Goal: Task Accomplishment & Management: Complete application form

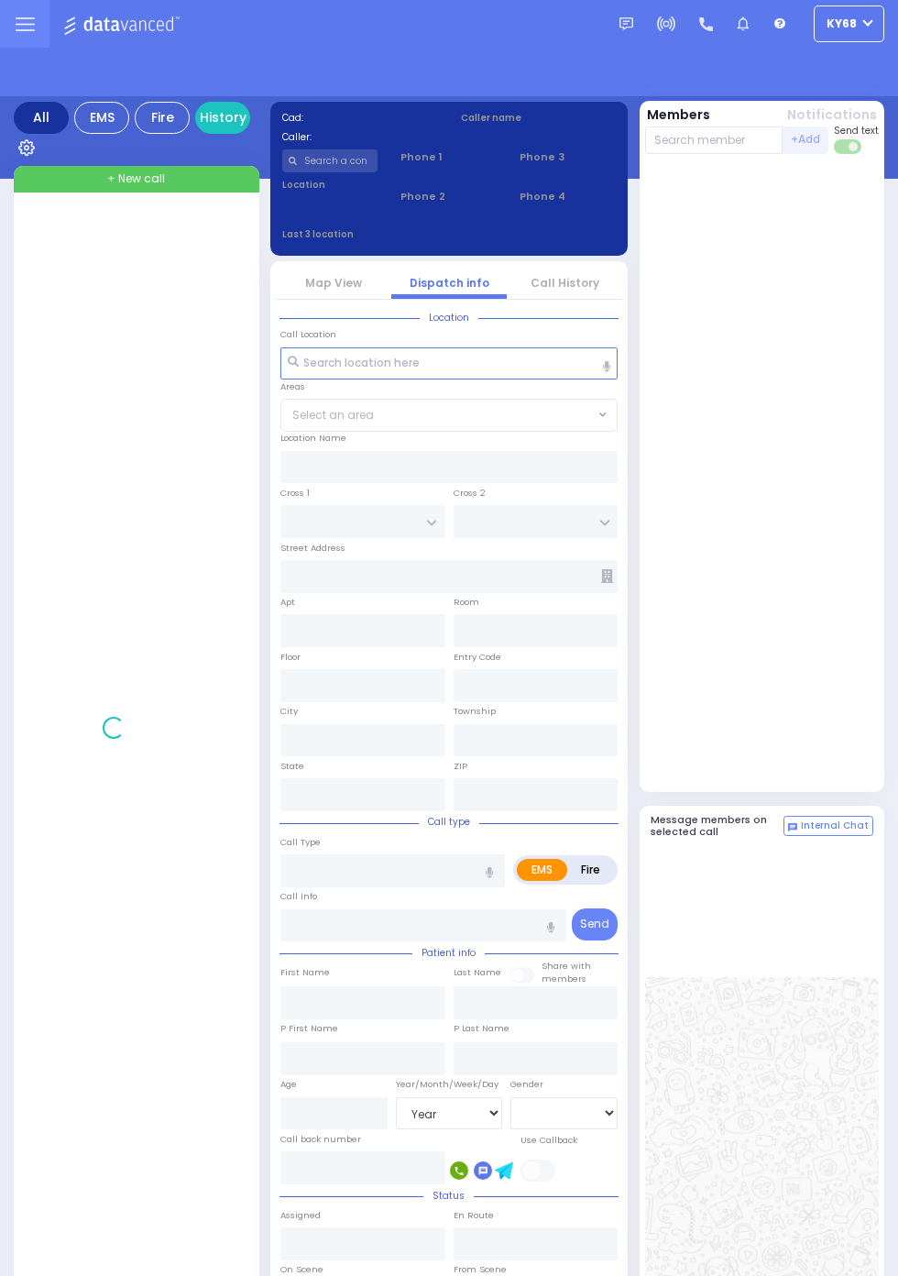
select select "Year"
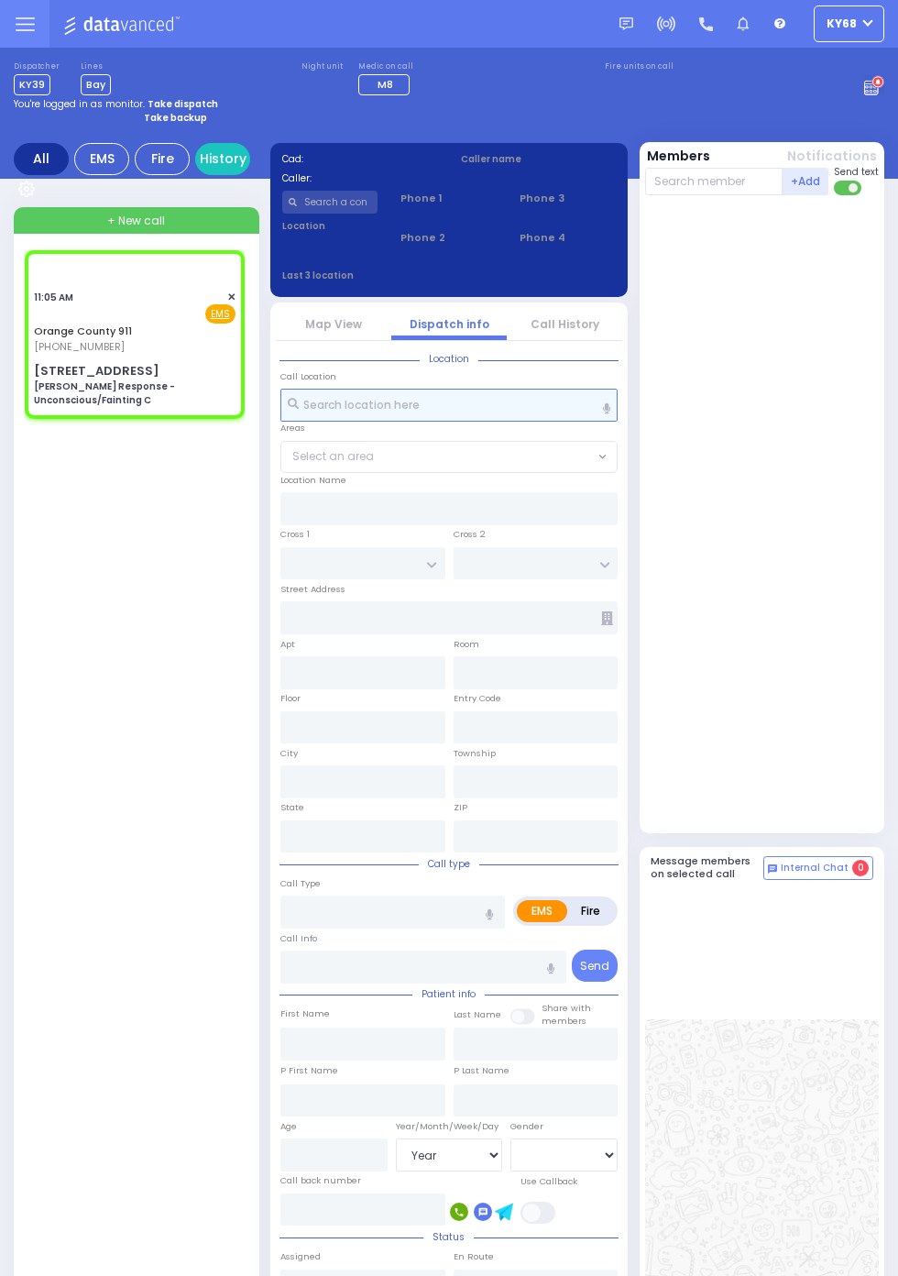
select select
type input "[PERSON_NAME] Response - Unconscious/Fainting C"
radio input "true"
type input "Nature: : Charlie Response - Unconscious/Fainting C Address: : 546 Lakes Rd, 10…"
select select
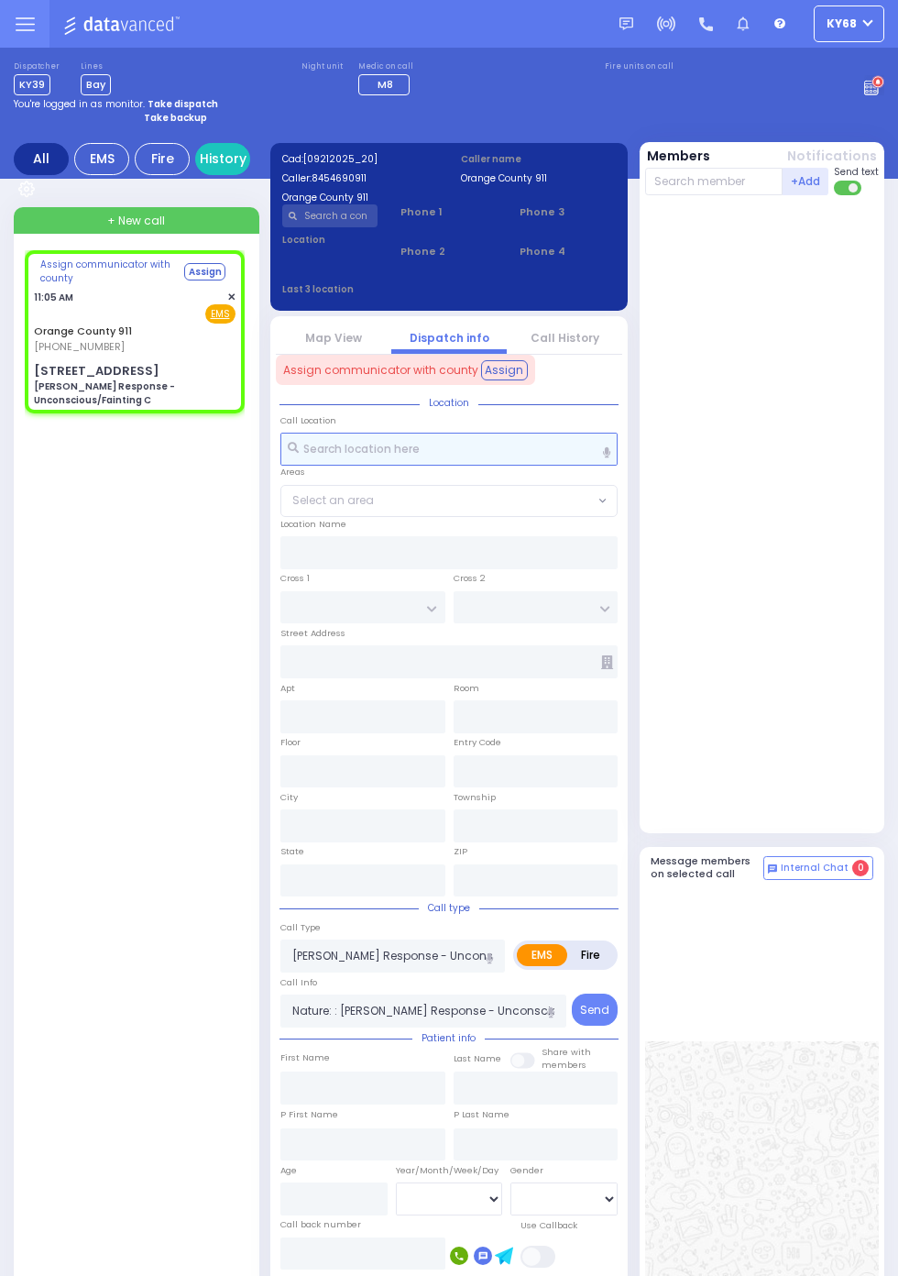
select select
radio input "true"
select select
type input "[STREET_ADDRESS]"
type input "Monroe"
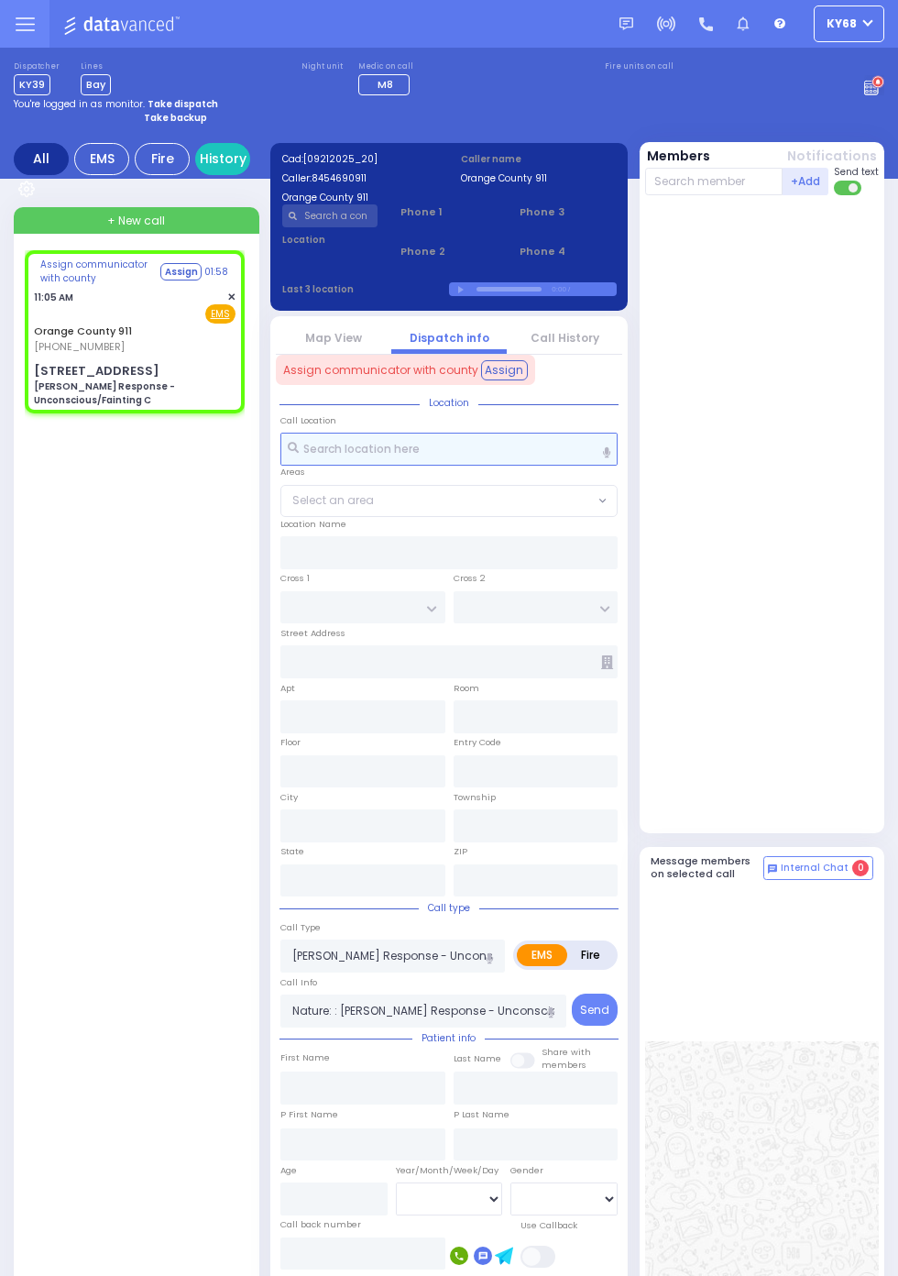
type input "New York"
type input "10950"
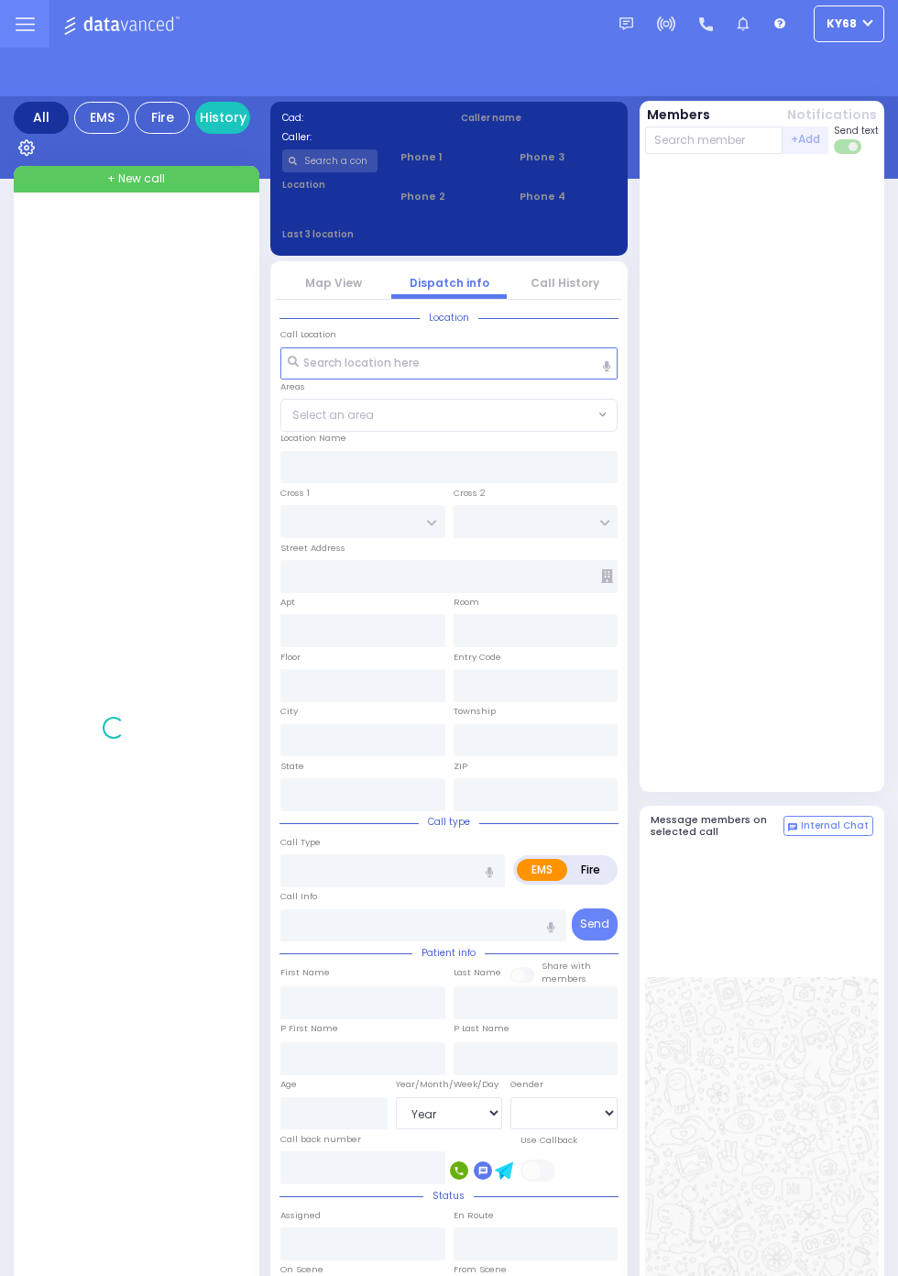
select select "Year"
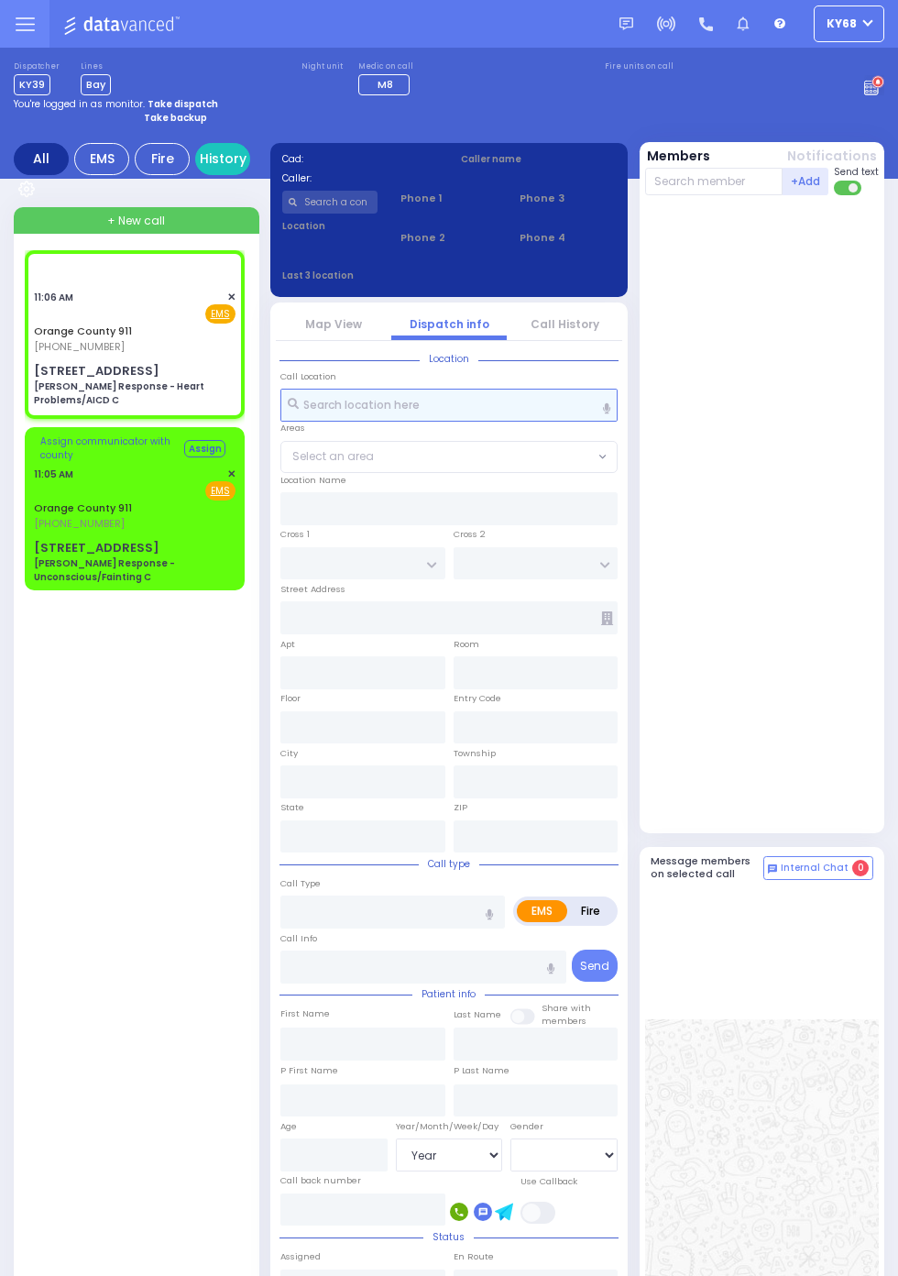
select select
type input "[PERSON_NAME] Response - Heart Problems/AICD C"
radio input "true"
type input "Nature: : Charlie Response - Heart Problems/AICD C Address: : 498 Red Apple Ct,…"
select select
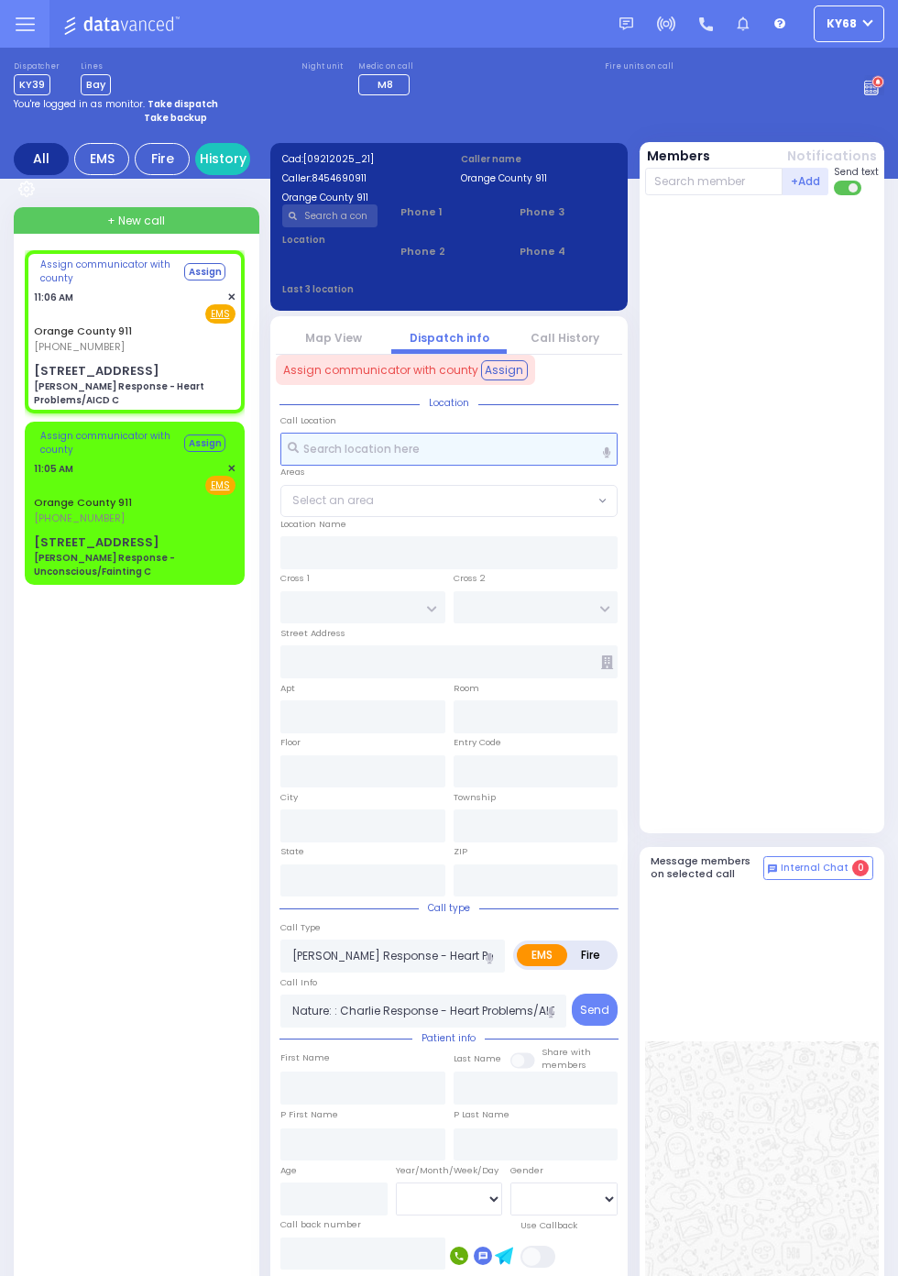
type input "498 Red Apple Ct"
type input "Monroe"
type input "[US_STATE]"
type input "10917"
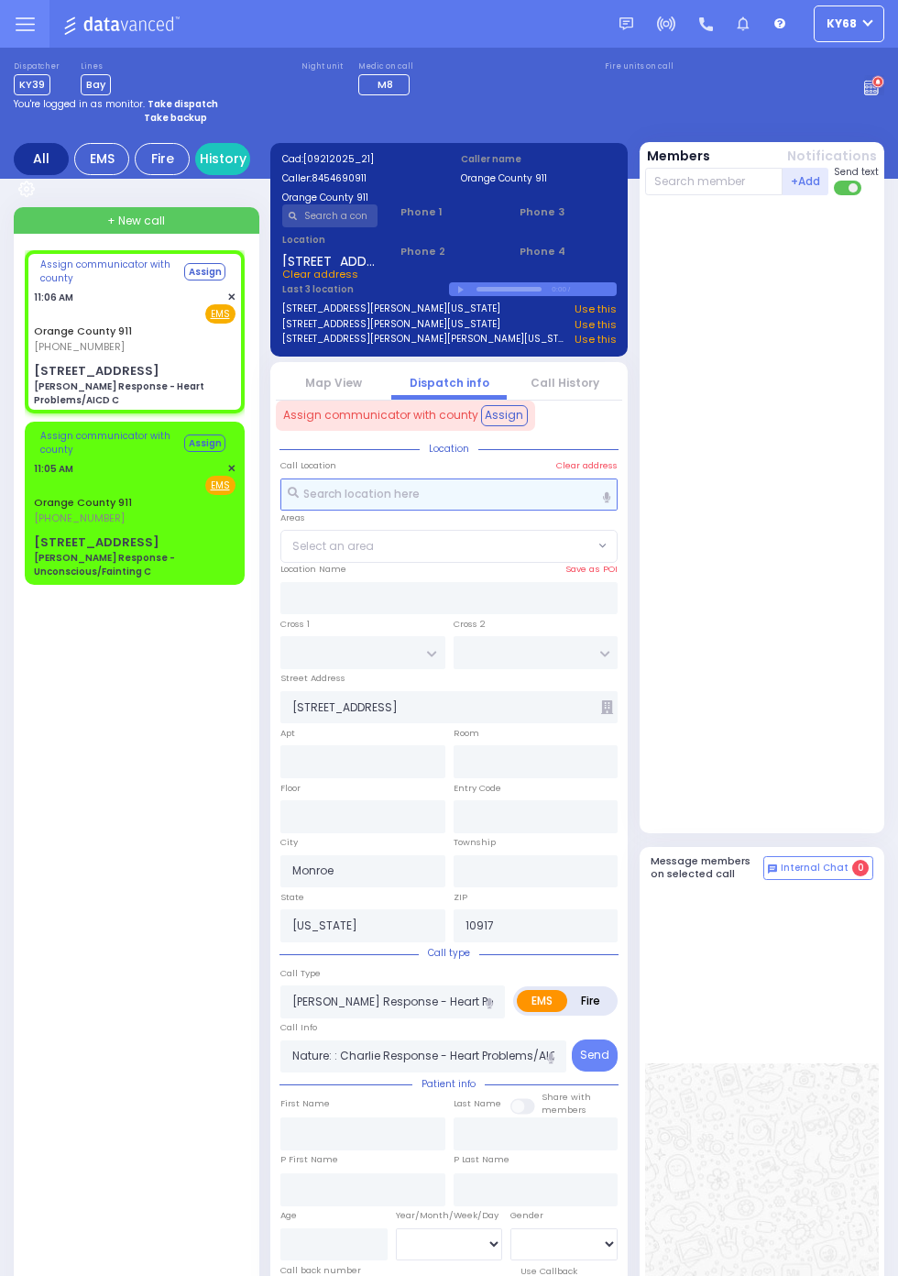
select select
radio input "true"
select select
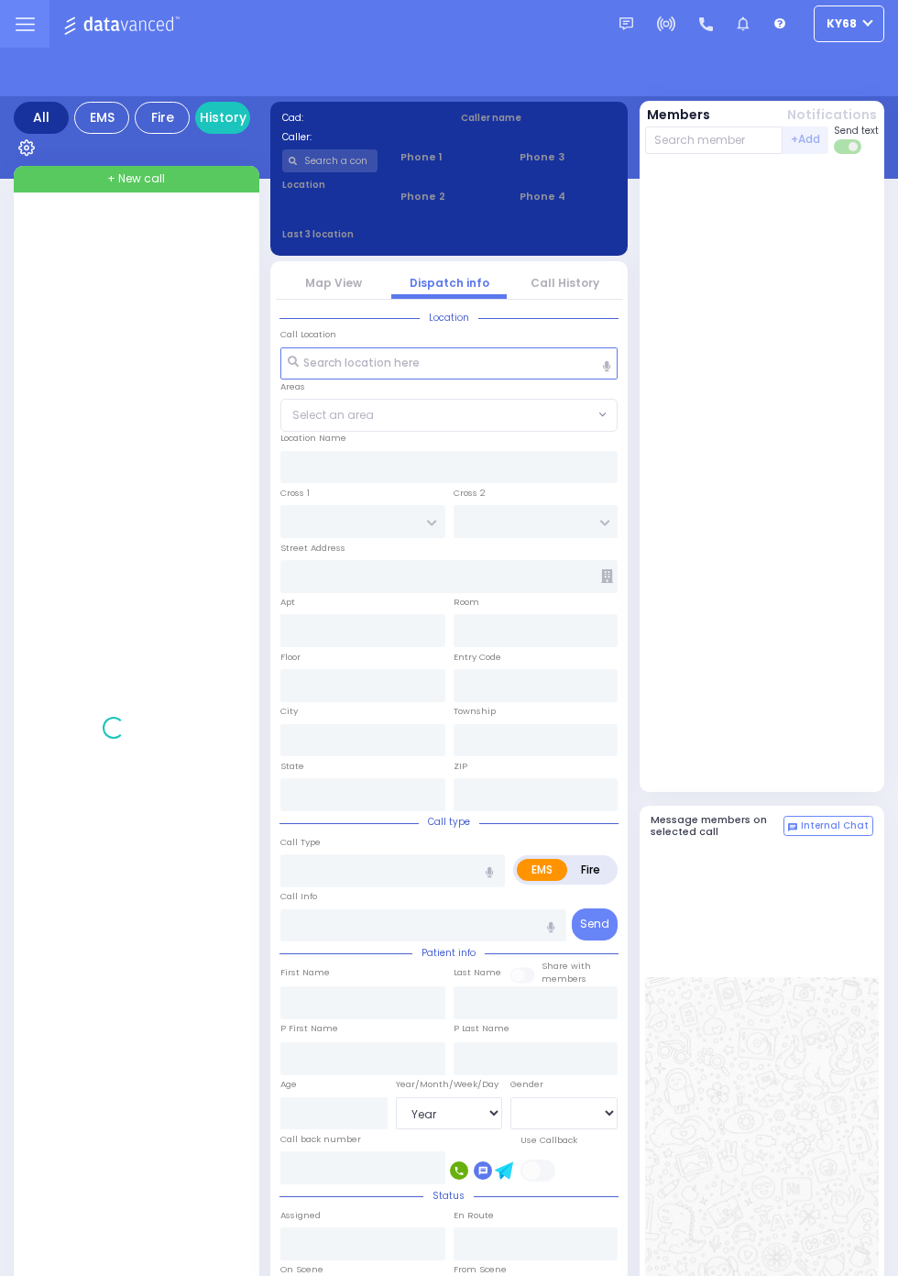
select select "Year"
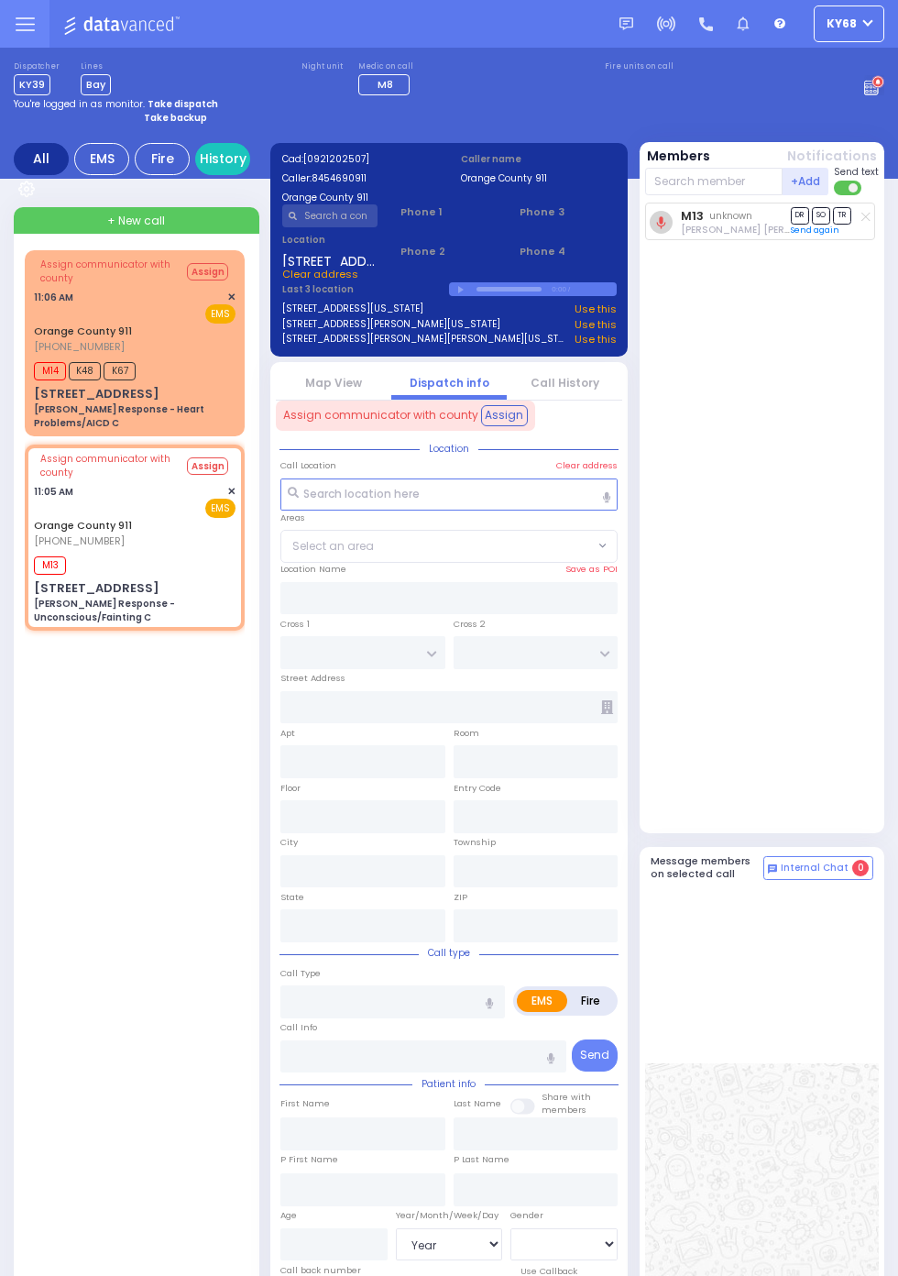
select select
type input "[STREET_ADDRESS]"
type input "Monroe"
type input "New York"
type input "10950"
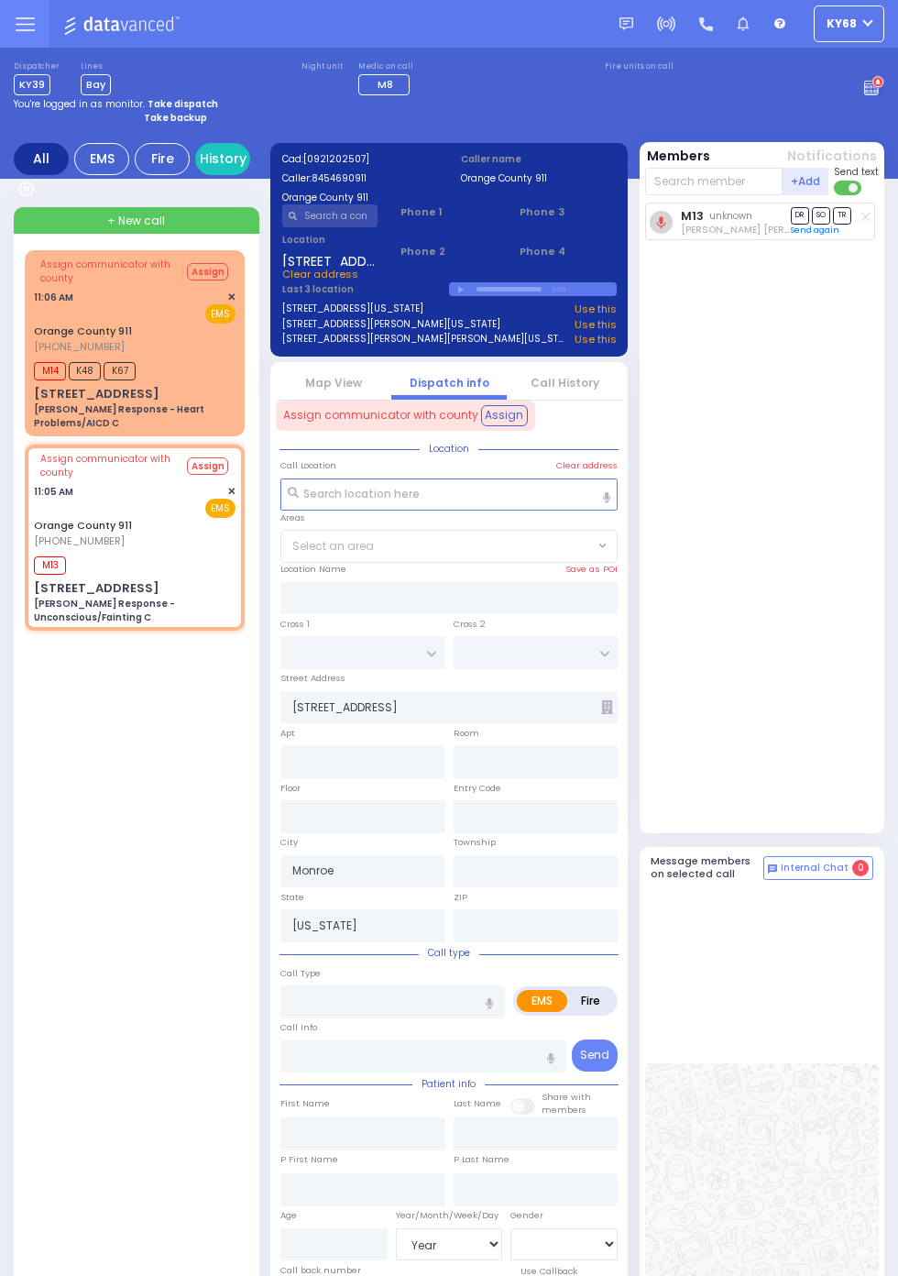
type input "[PERSON_NAME] Response - Unconscious/Fainting C"
radio input "true"
type input "Nature: : Charlie Response - Unconscious/Fainting C Address: : 546 Lakes Rd, 10…"
select select
type input "11:09"
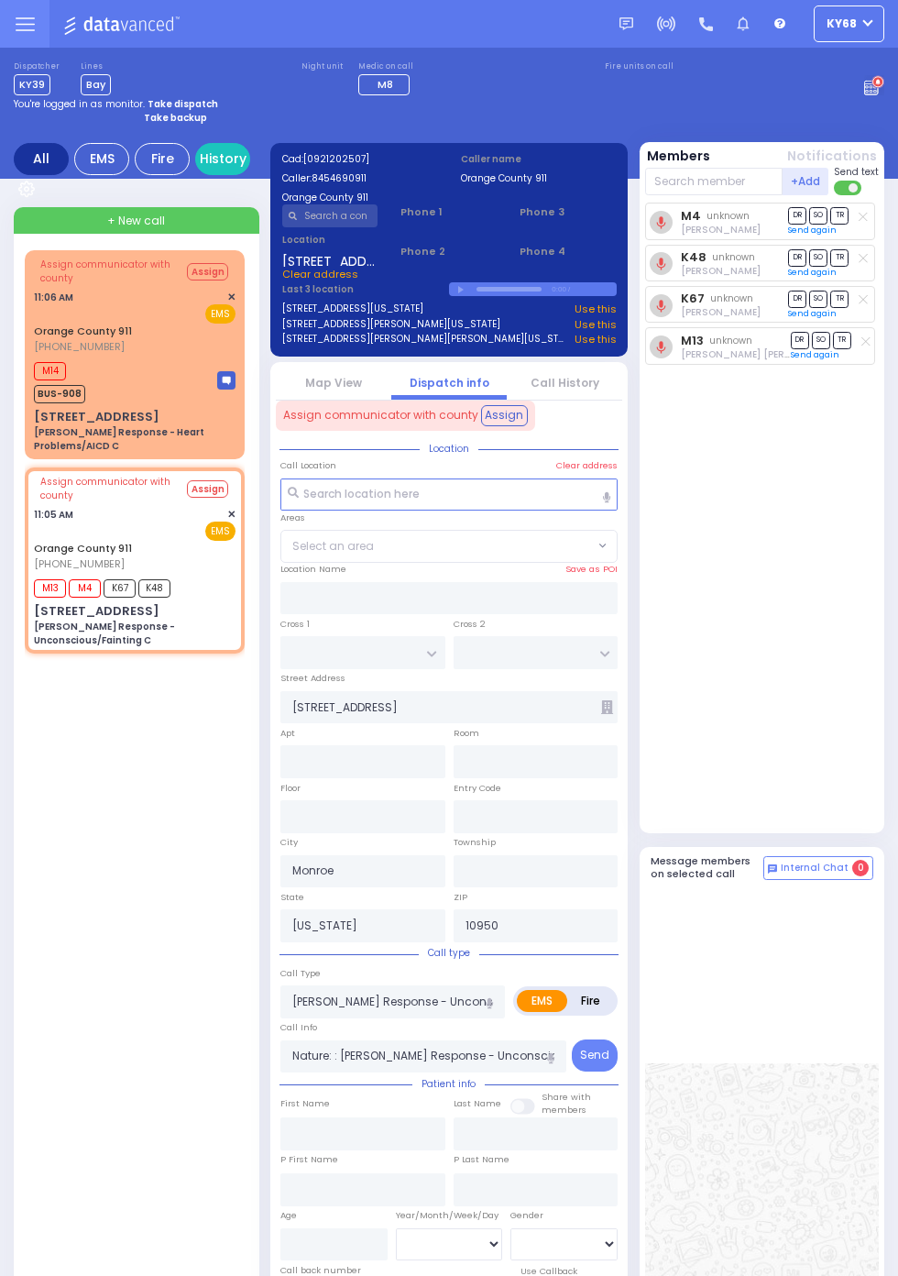
select select
radio input "true"
select select
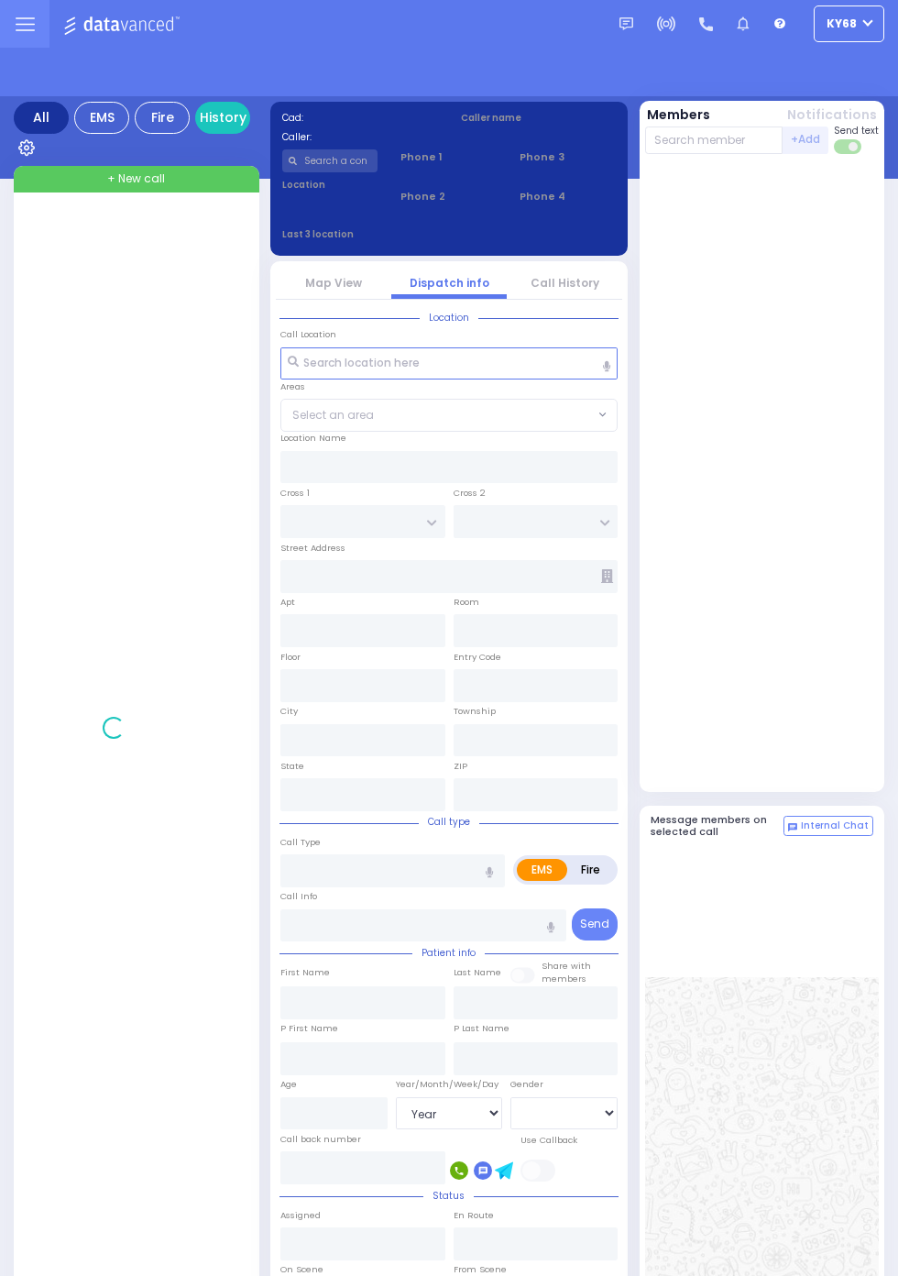
select select "Year"
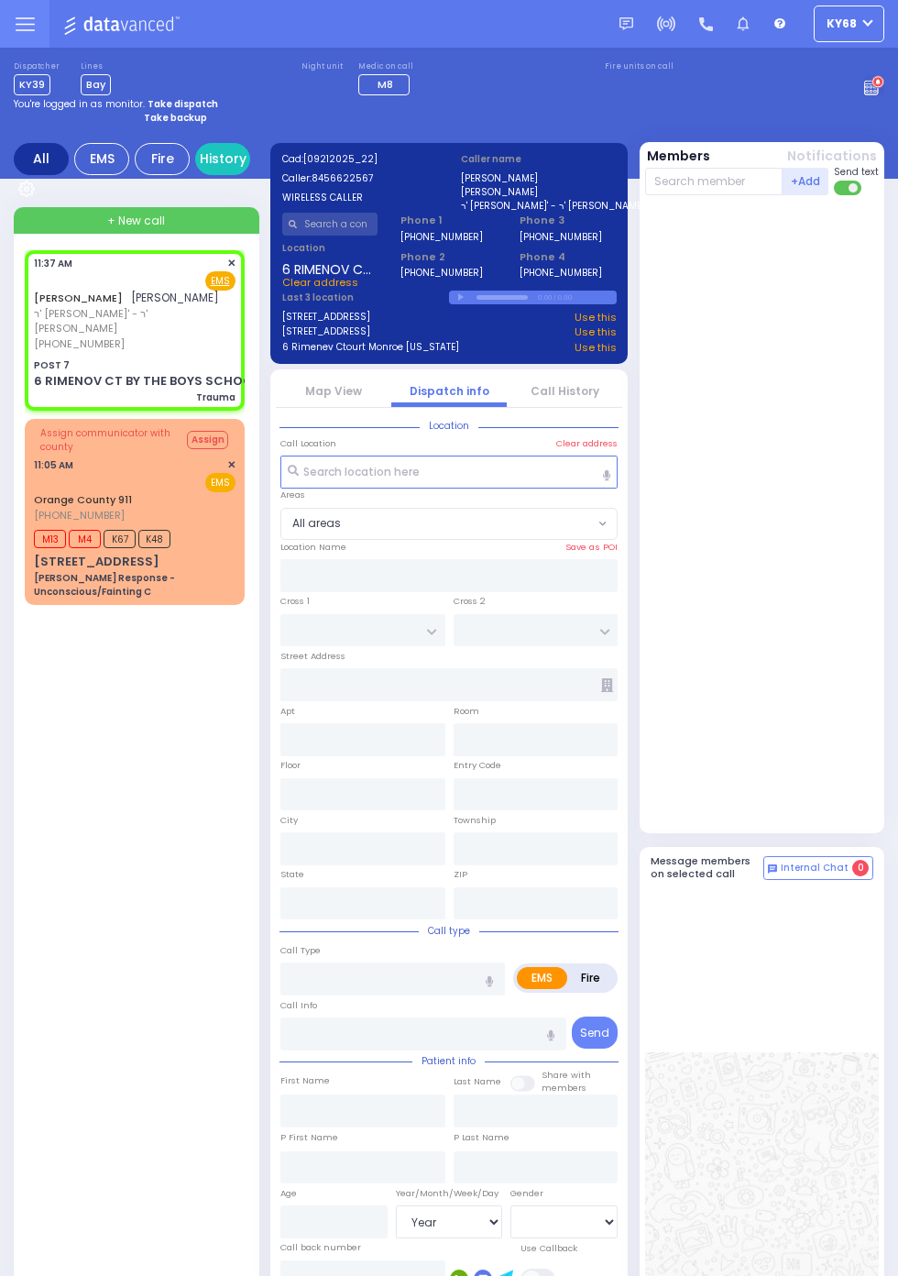
select select "All areas"
type input "POST 7"
type input "BUCKINGHAM ST"
type input "EATON ST"
type input "6 RIMENOV CT BY THE BOYS SCHOOL Monroe New York"
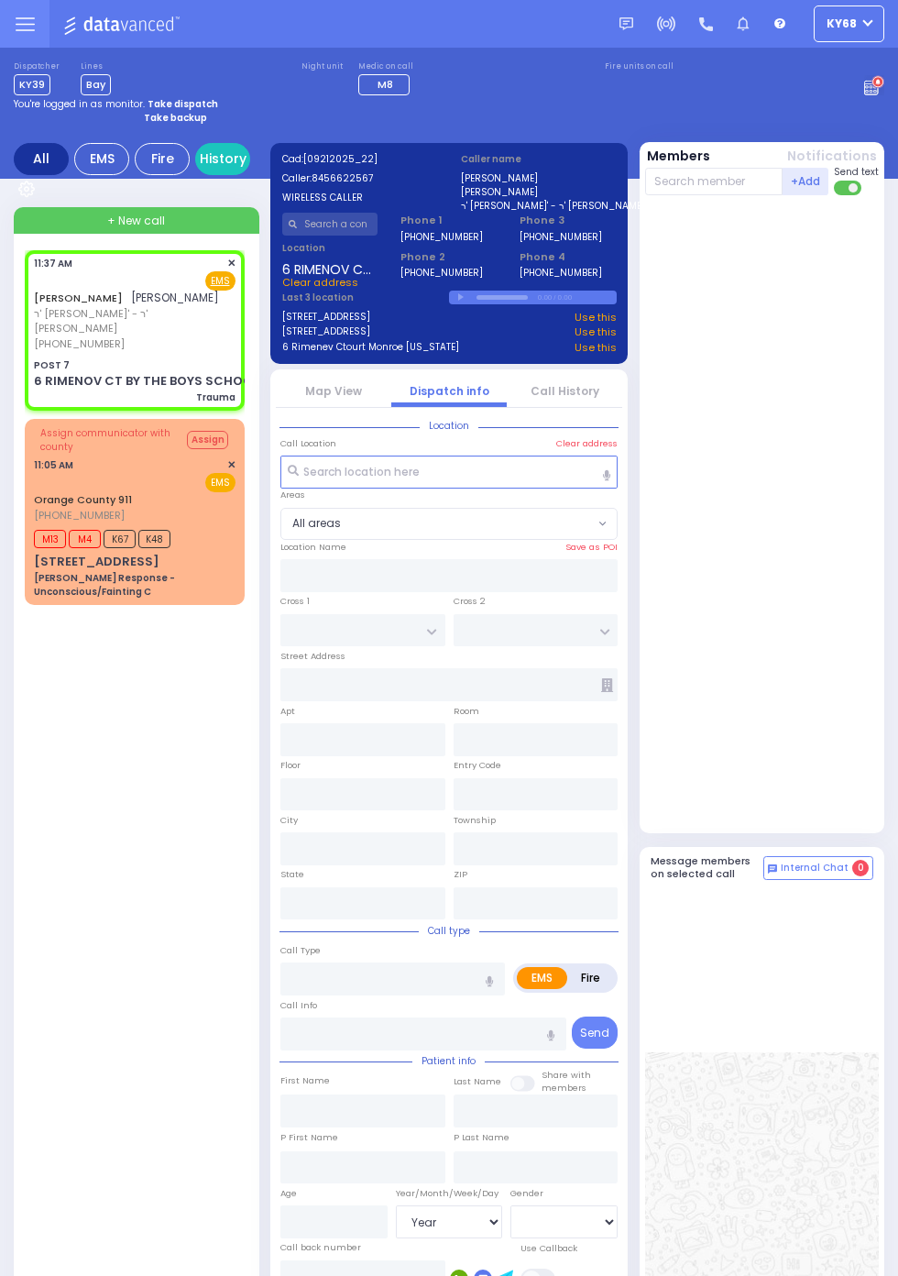
type input "Connecticut"
type input "Trauma"
radio input "true"
type input "JACOB SHULEM"
type input "WEISS"
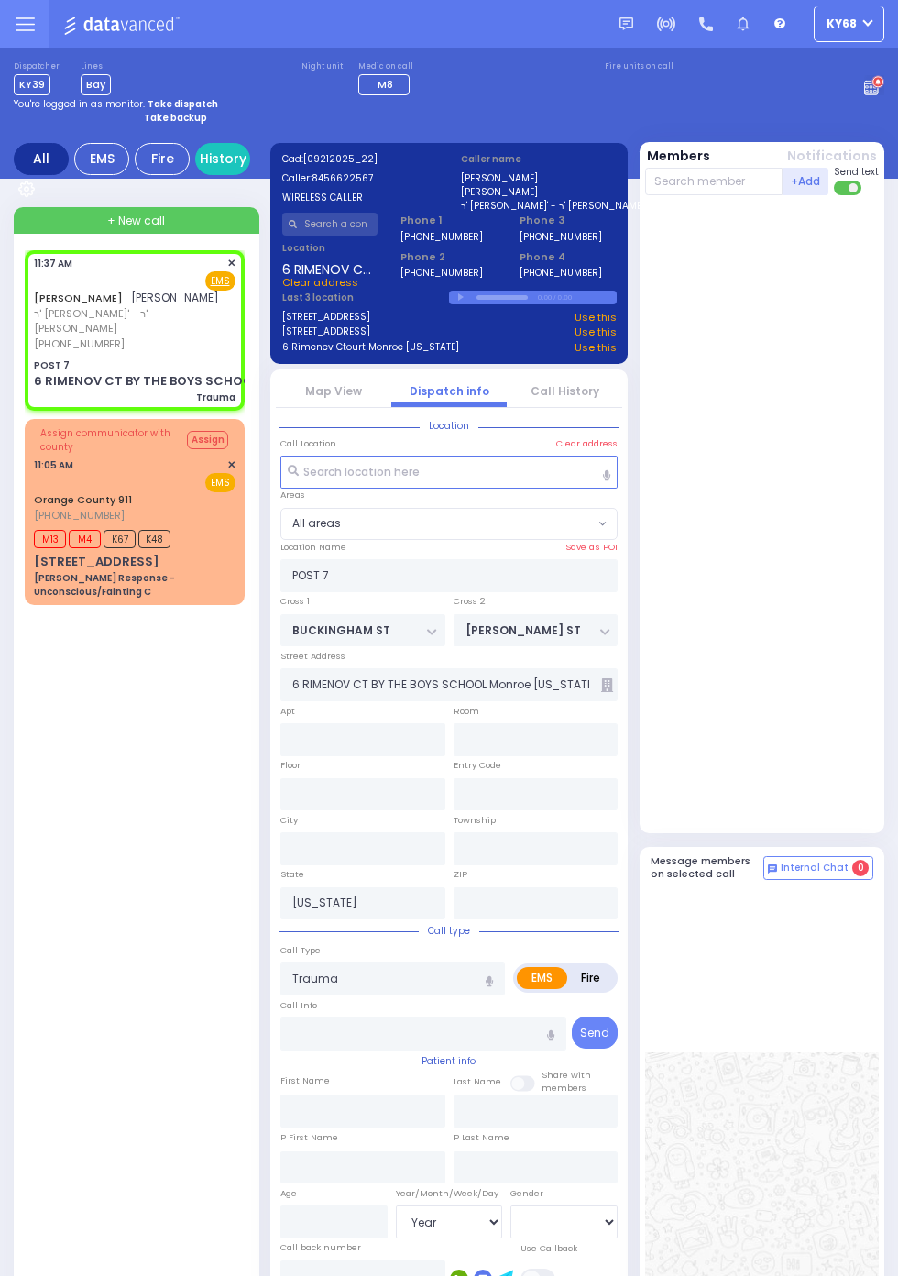
select select
type input "11:37"
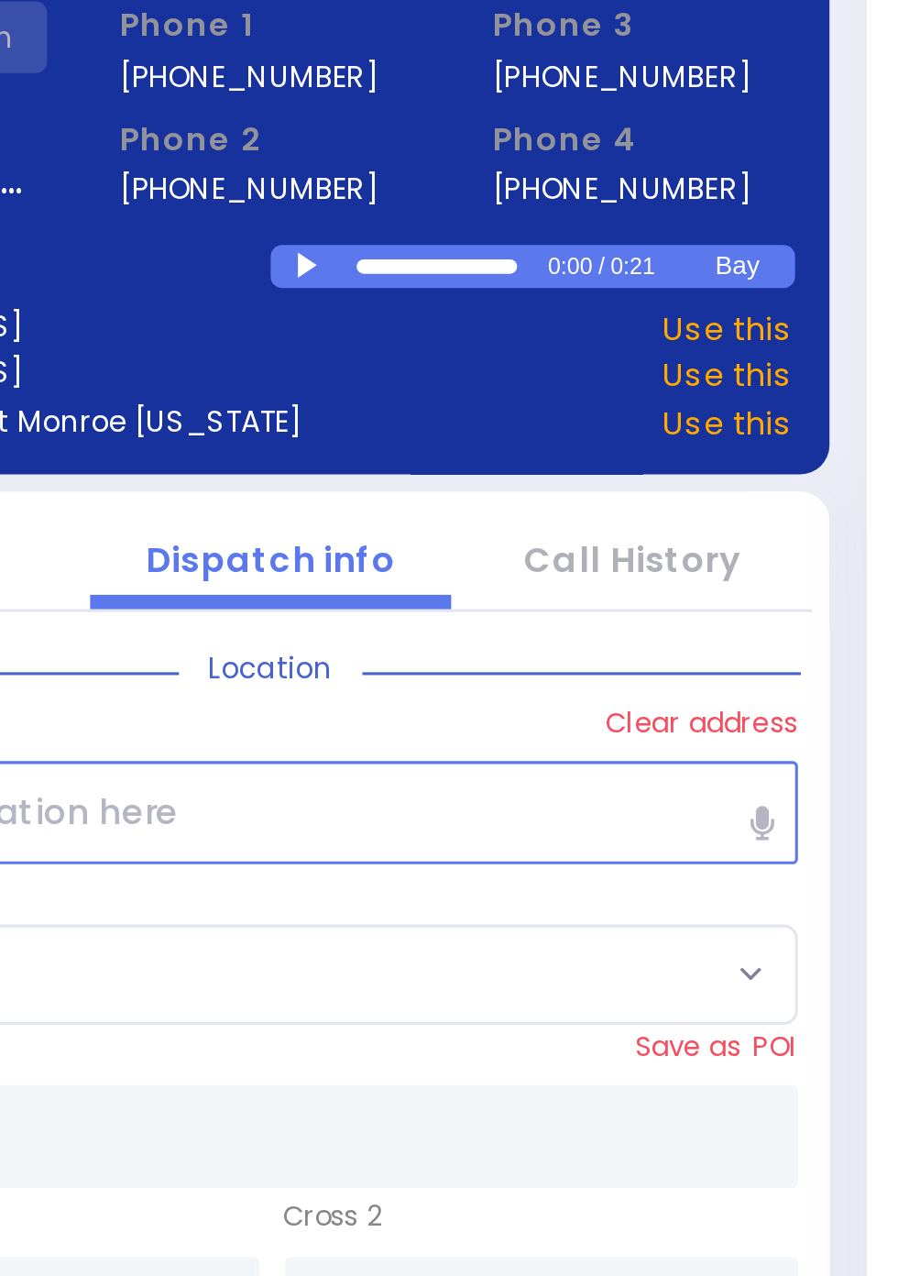
click at [460, 298] on div at bounding box center [463, 295] width 10 height 8
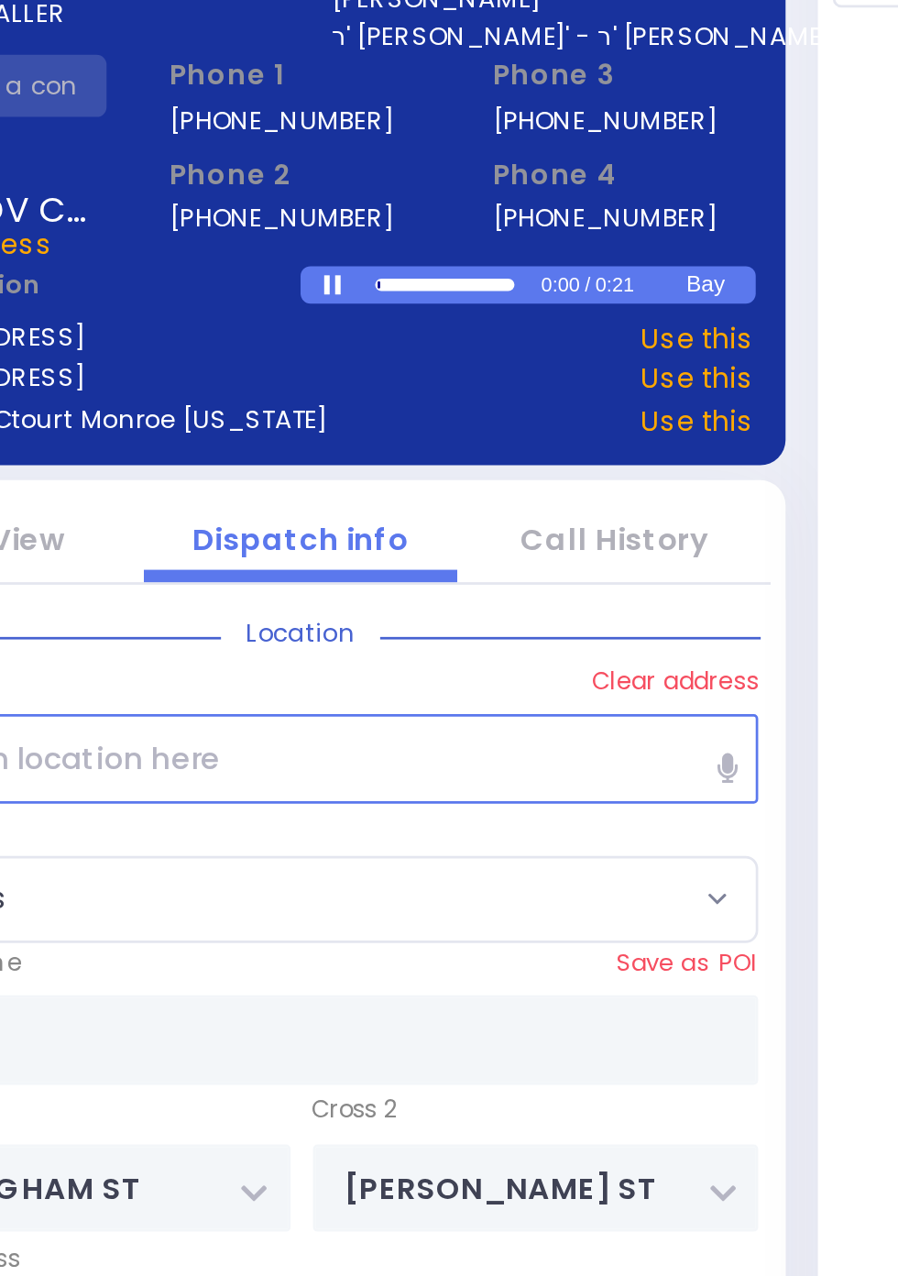
scroll to position [0, 0]
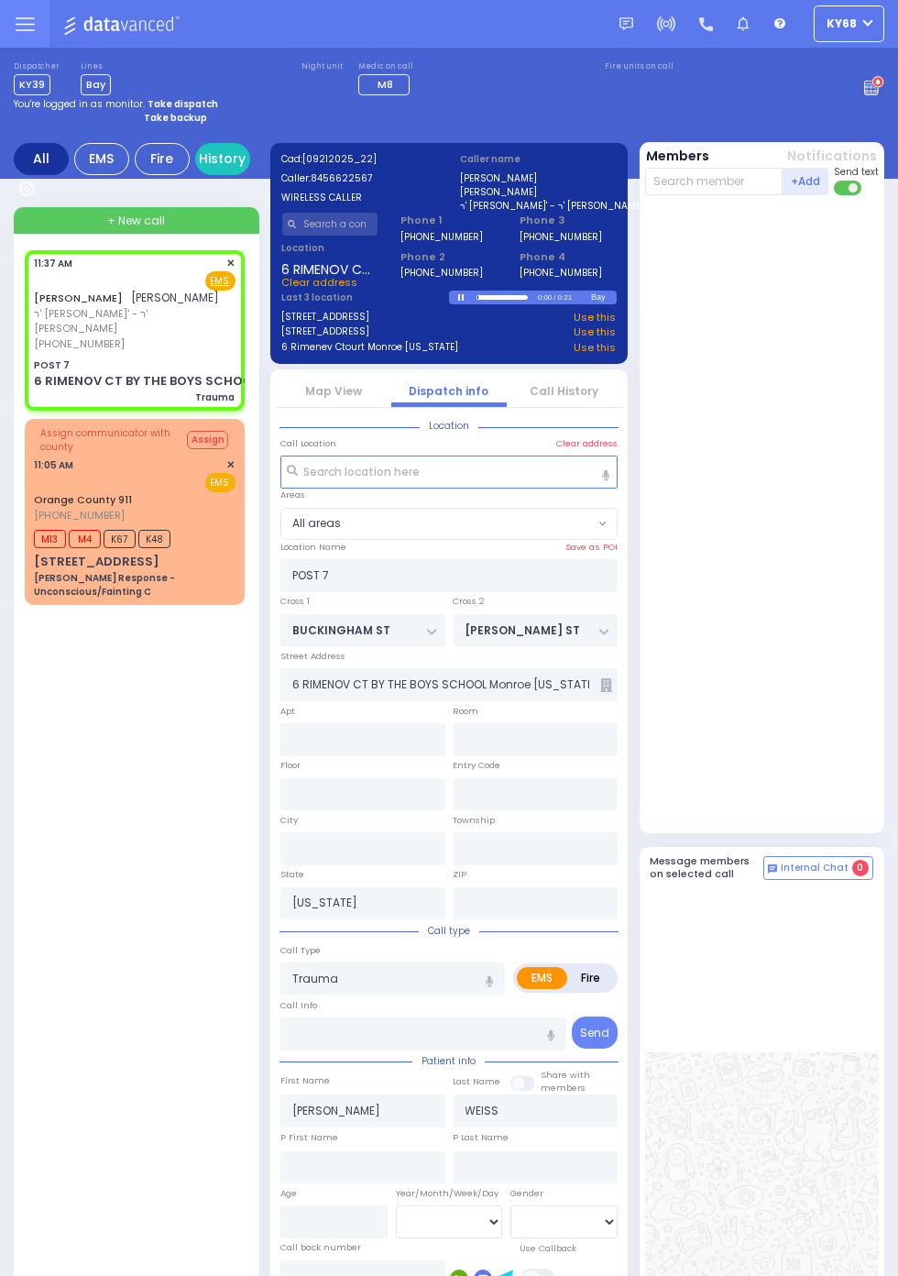
click at [599, 399] on link "Call History" at bounding box center [565, 391] width 69 height 16
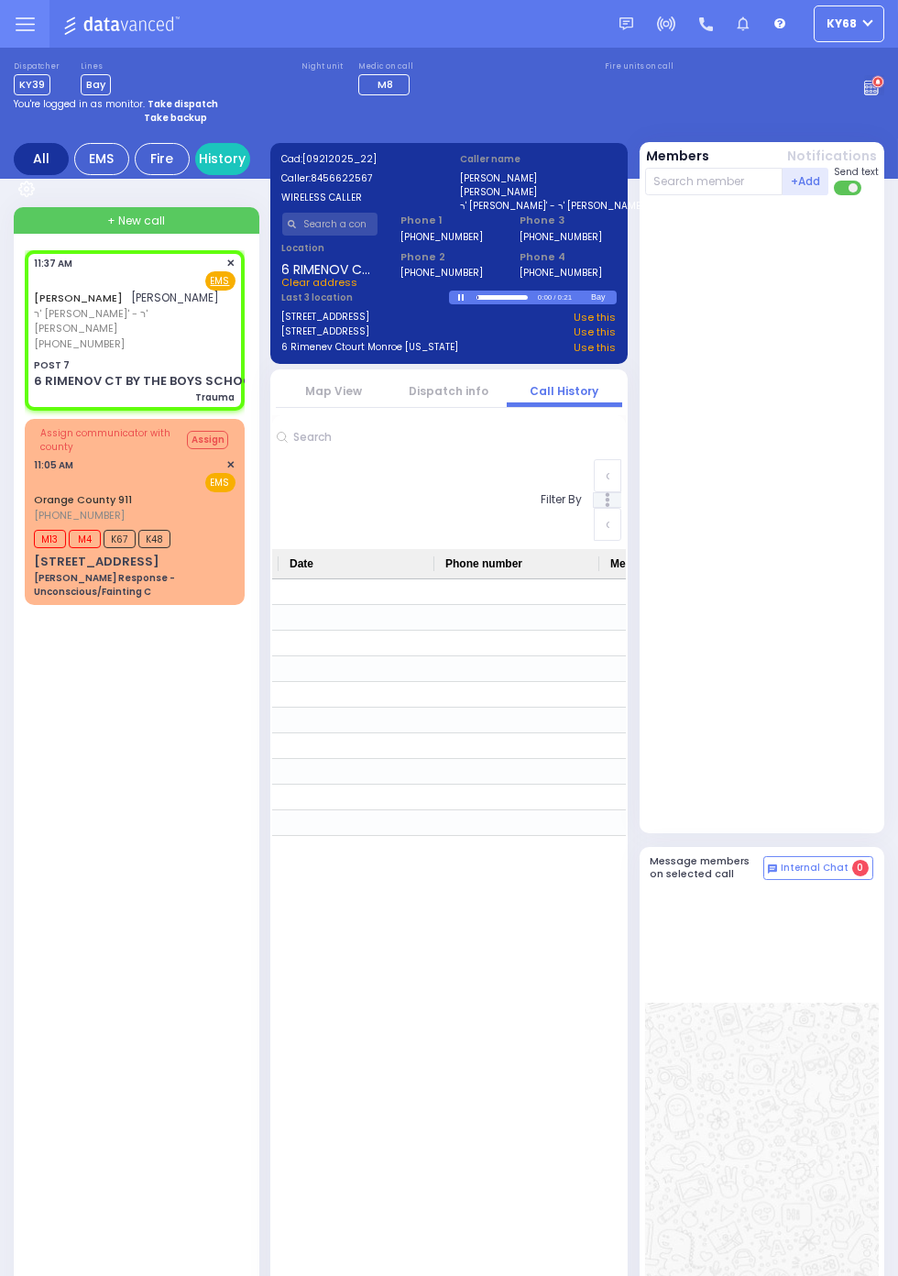
scroll to position [0, 855]
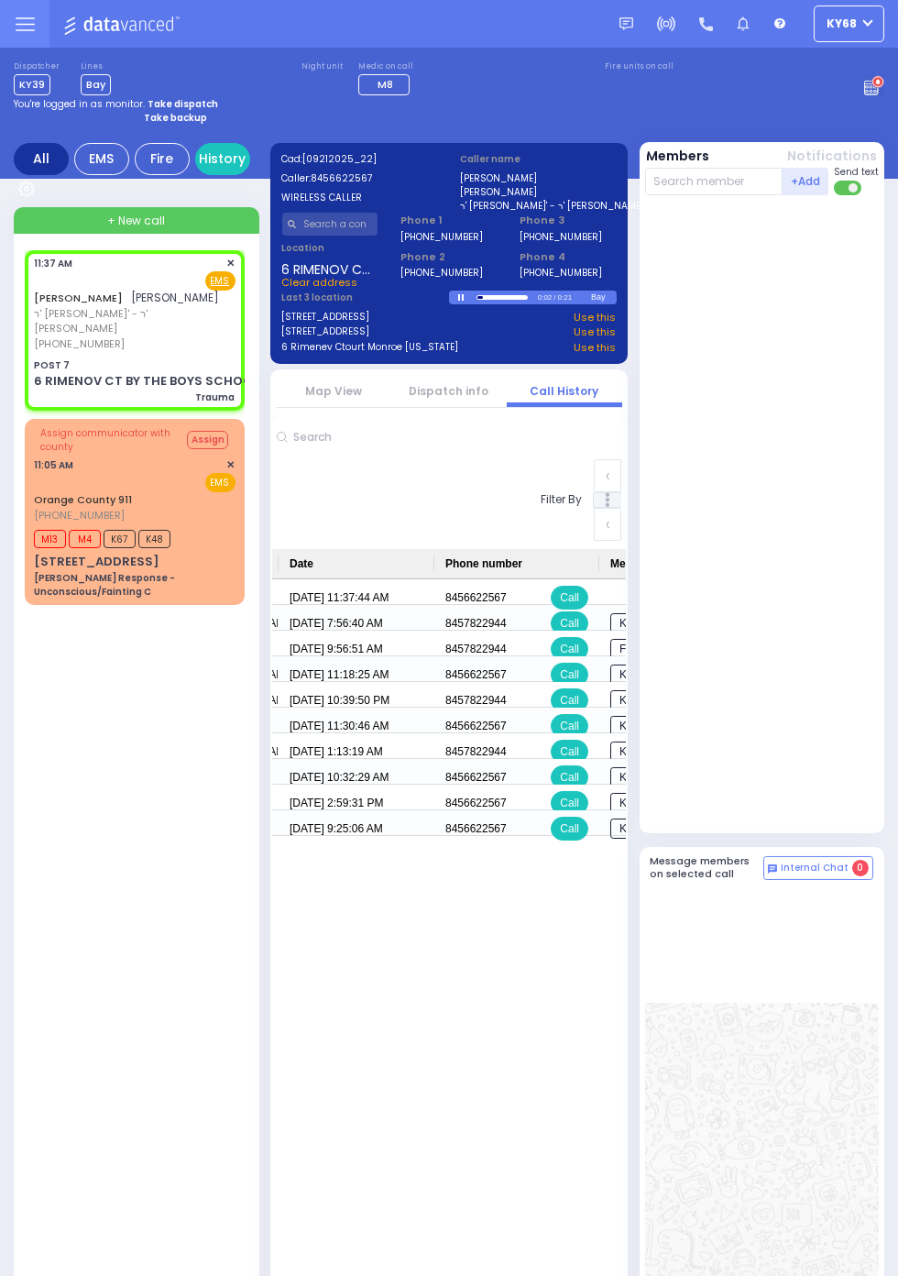
click at [447, 387] on link "Dispatch info" at bounding box center [450, 391] width 80 height 16
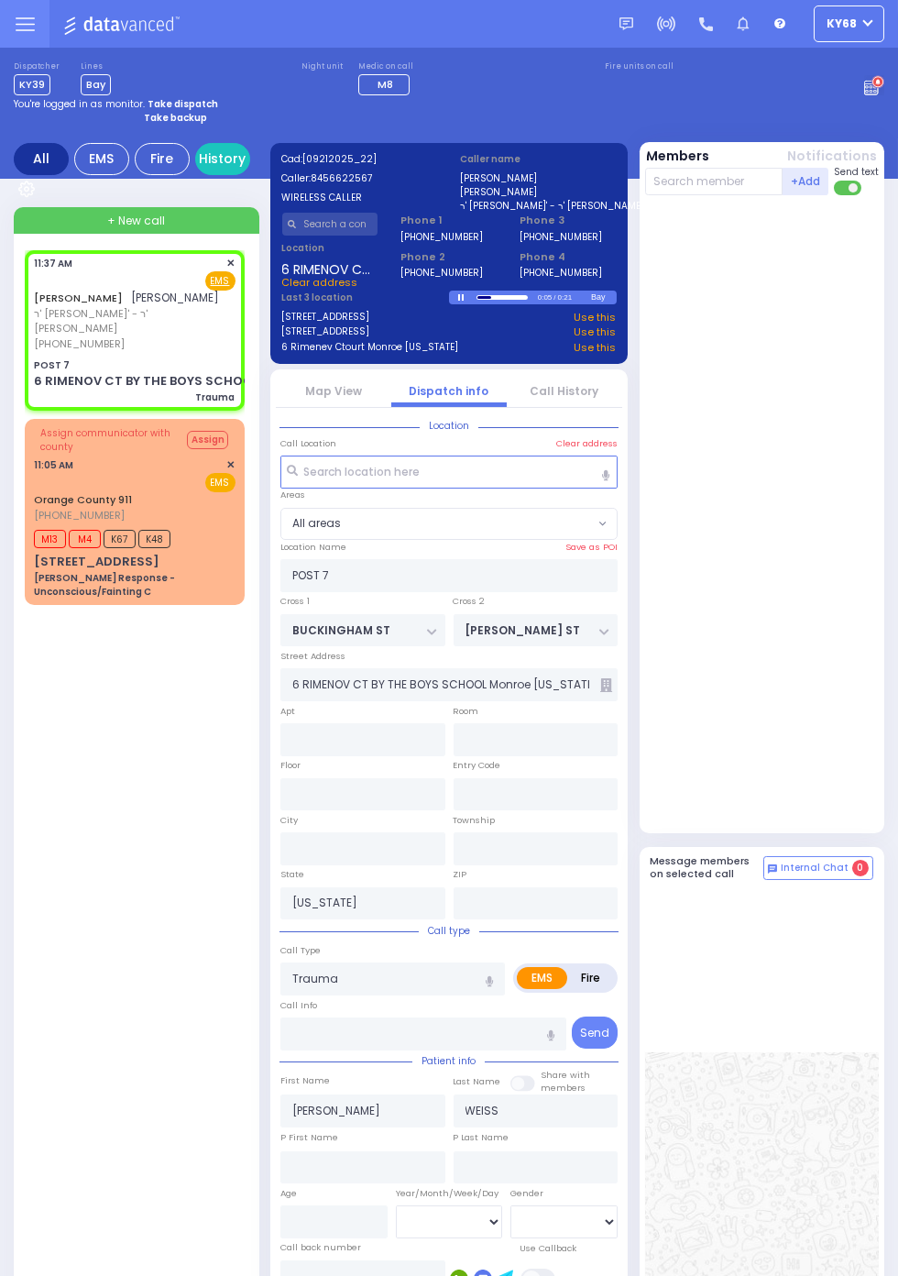
select select
radio input "true"
select select
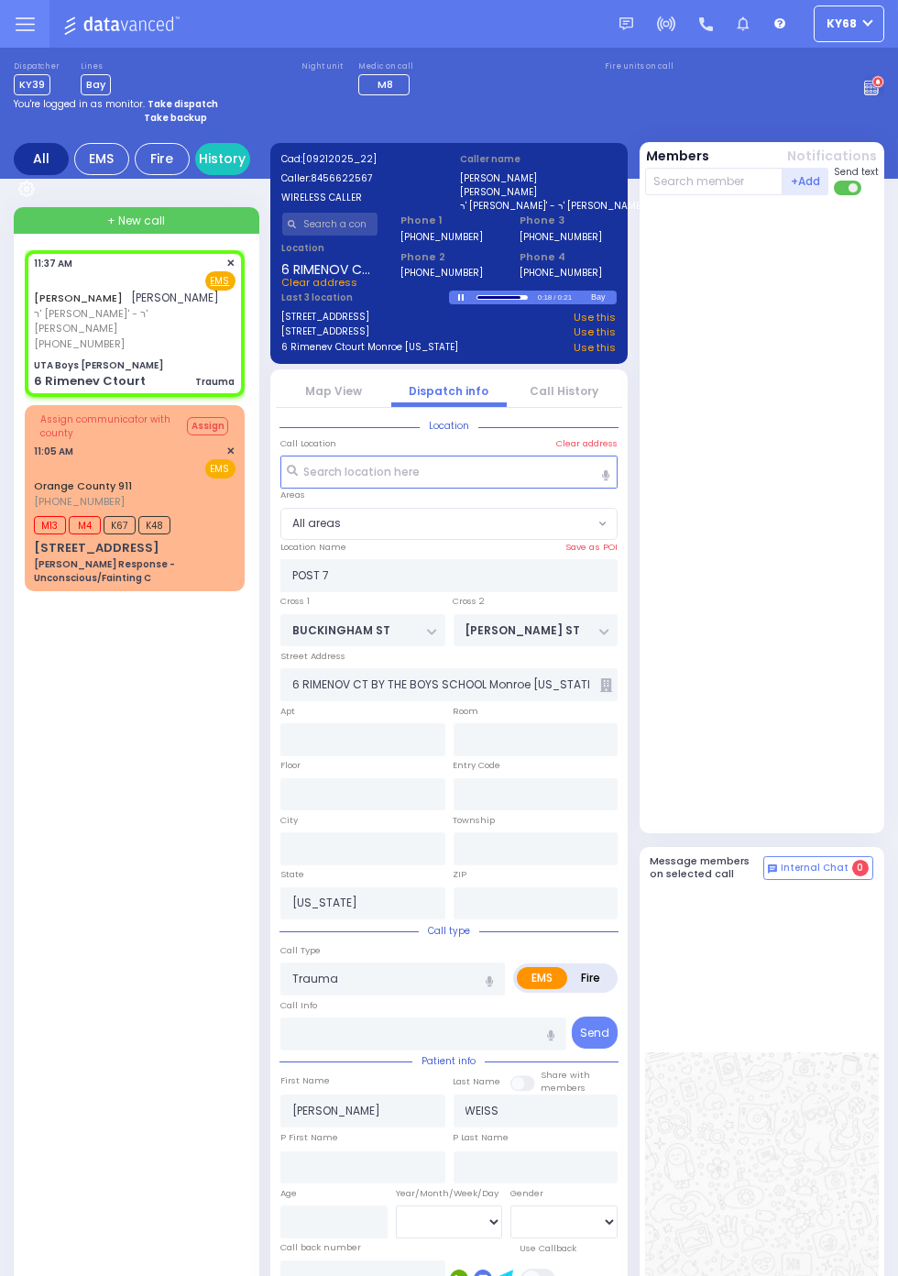
select select
radio input "true"
select select
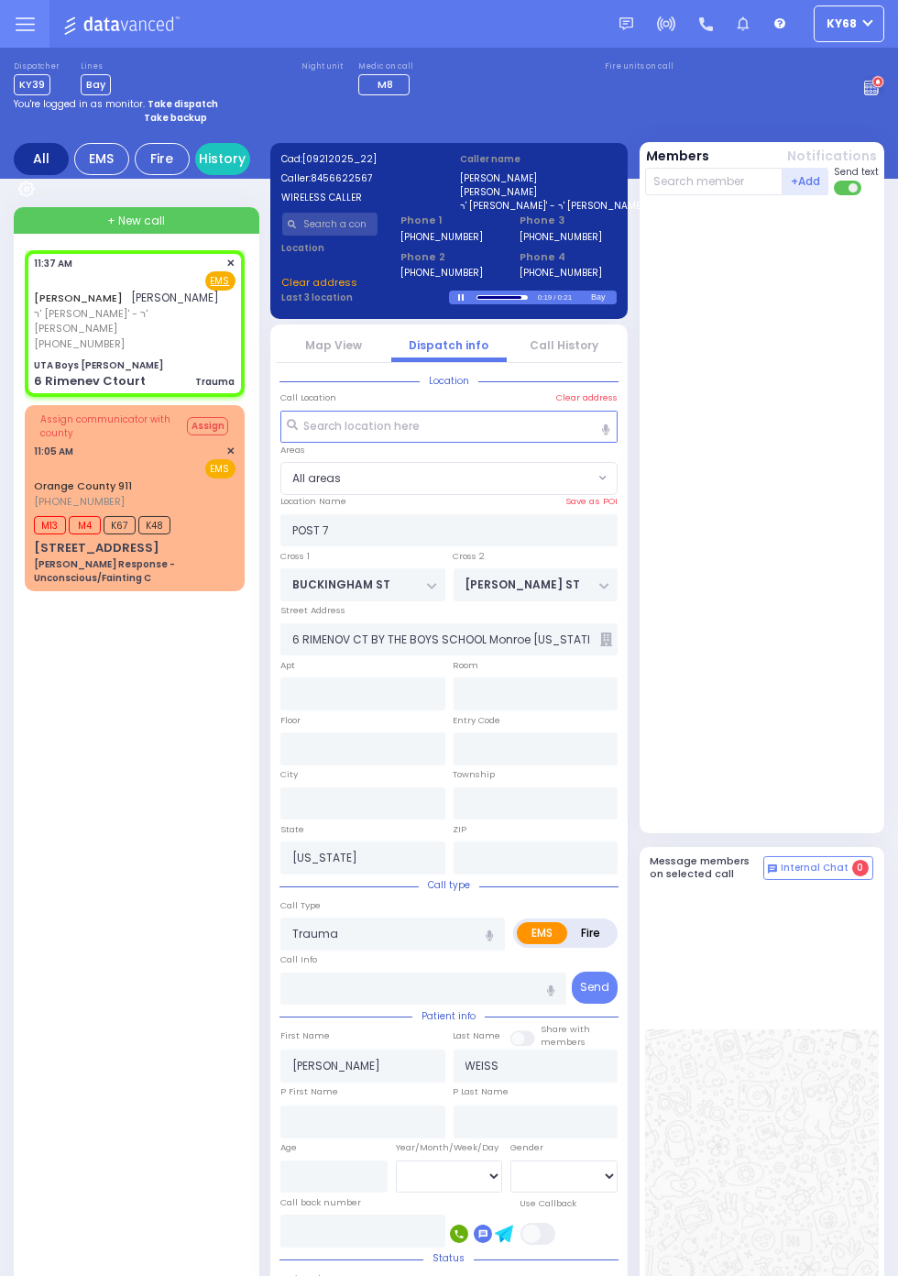
type input "UTA Boys Binyan Weider Polatzek"
type input "QUICKWAY RD"
type input "STROPKOV COURT"
type input "6 Rimenev Ctourt"
type input "Kiryas Joel"
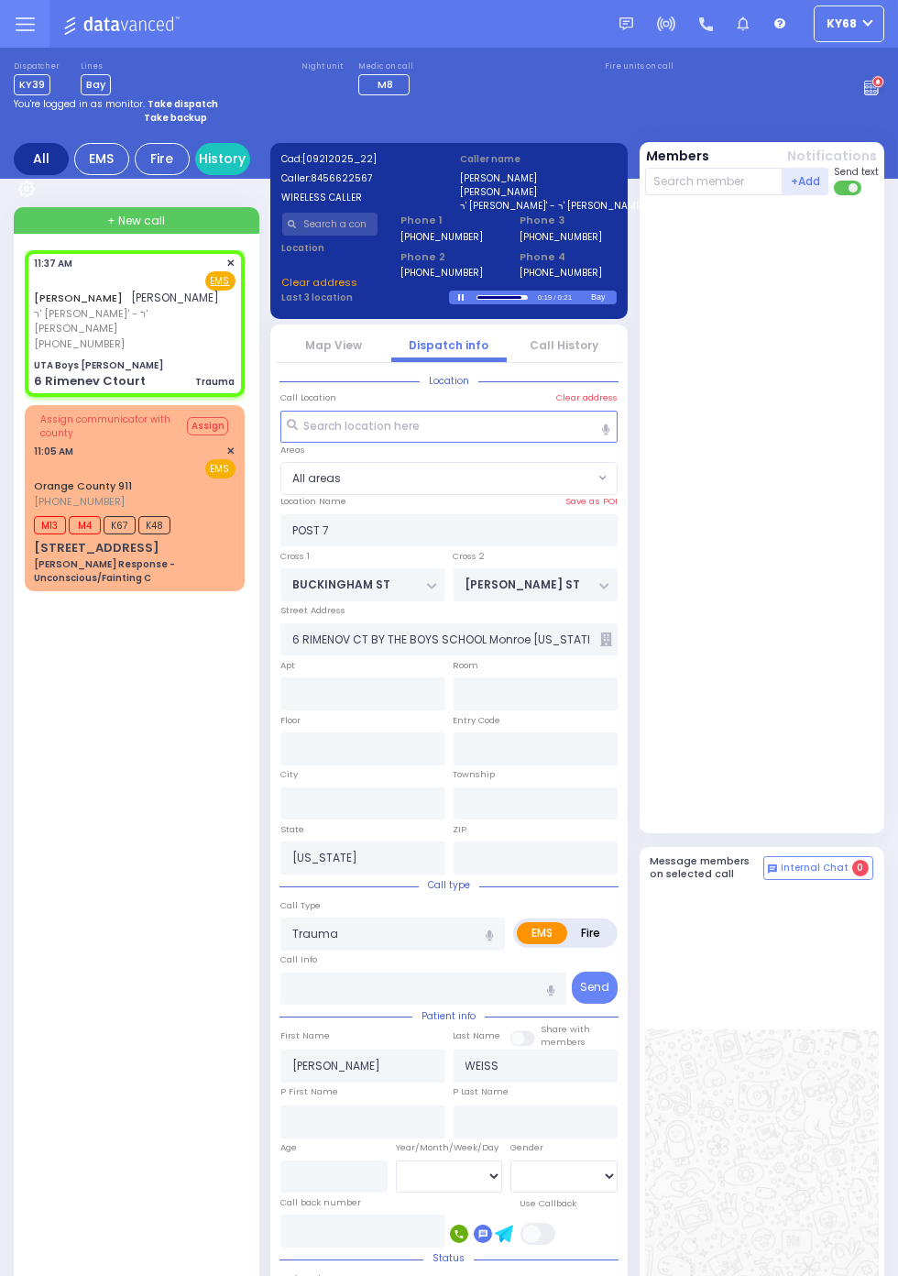
type input "New York"
type input "10950"
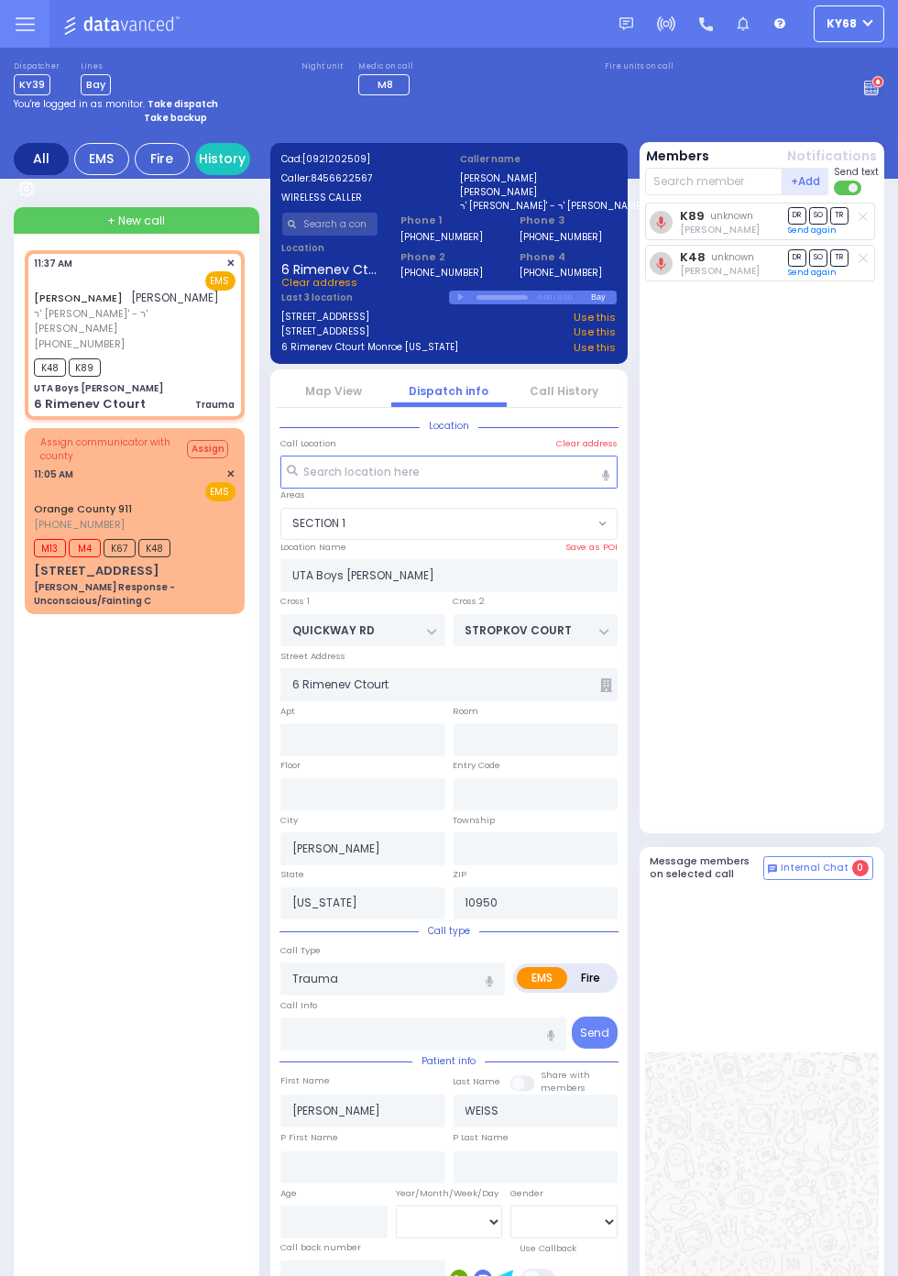
select select "SECTION 1"
radio input "true"
select select
type input "11:39"
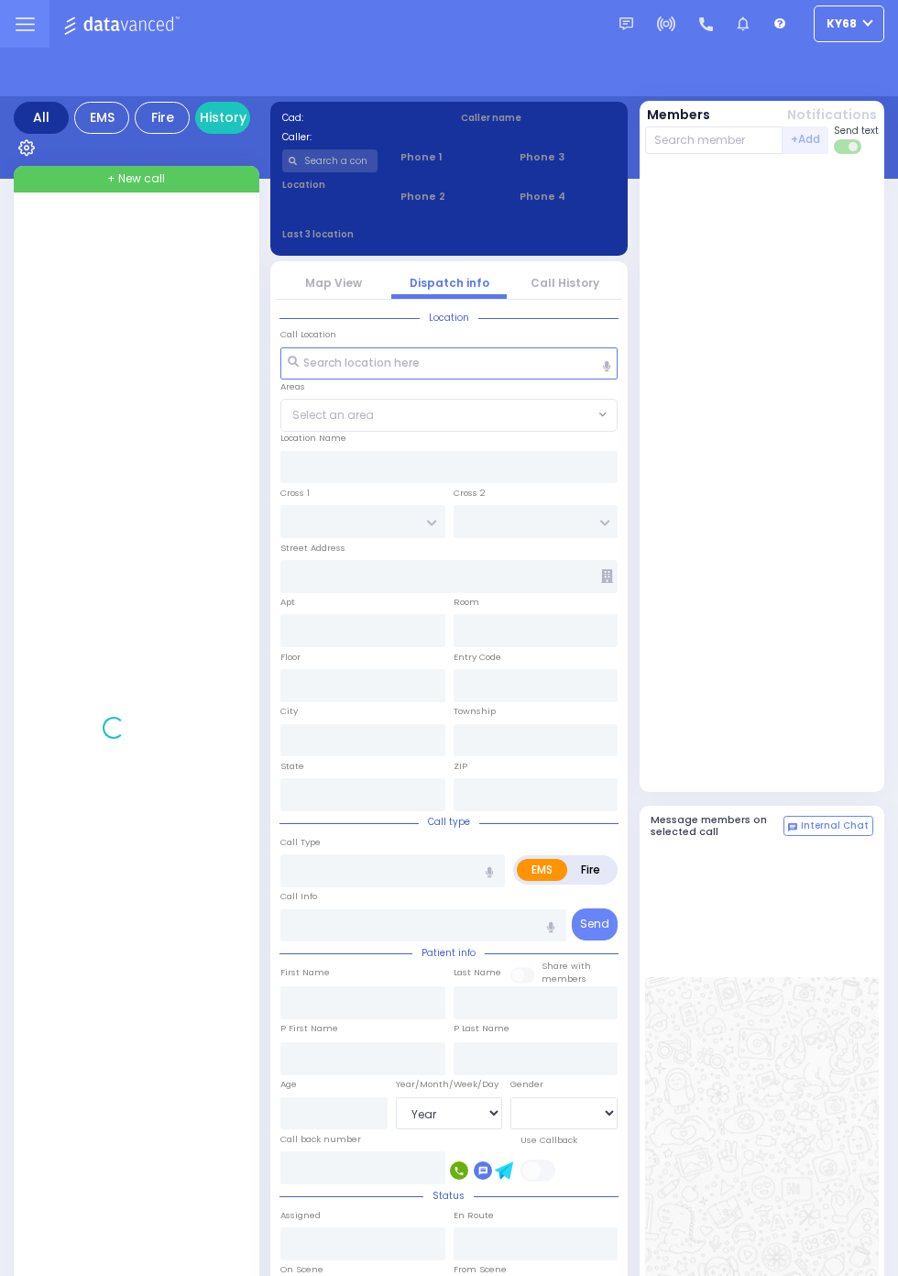
select select "Year"
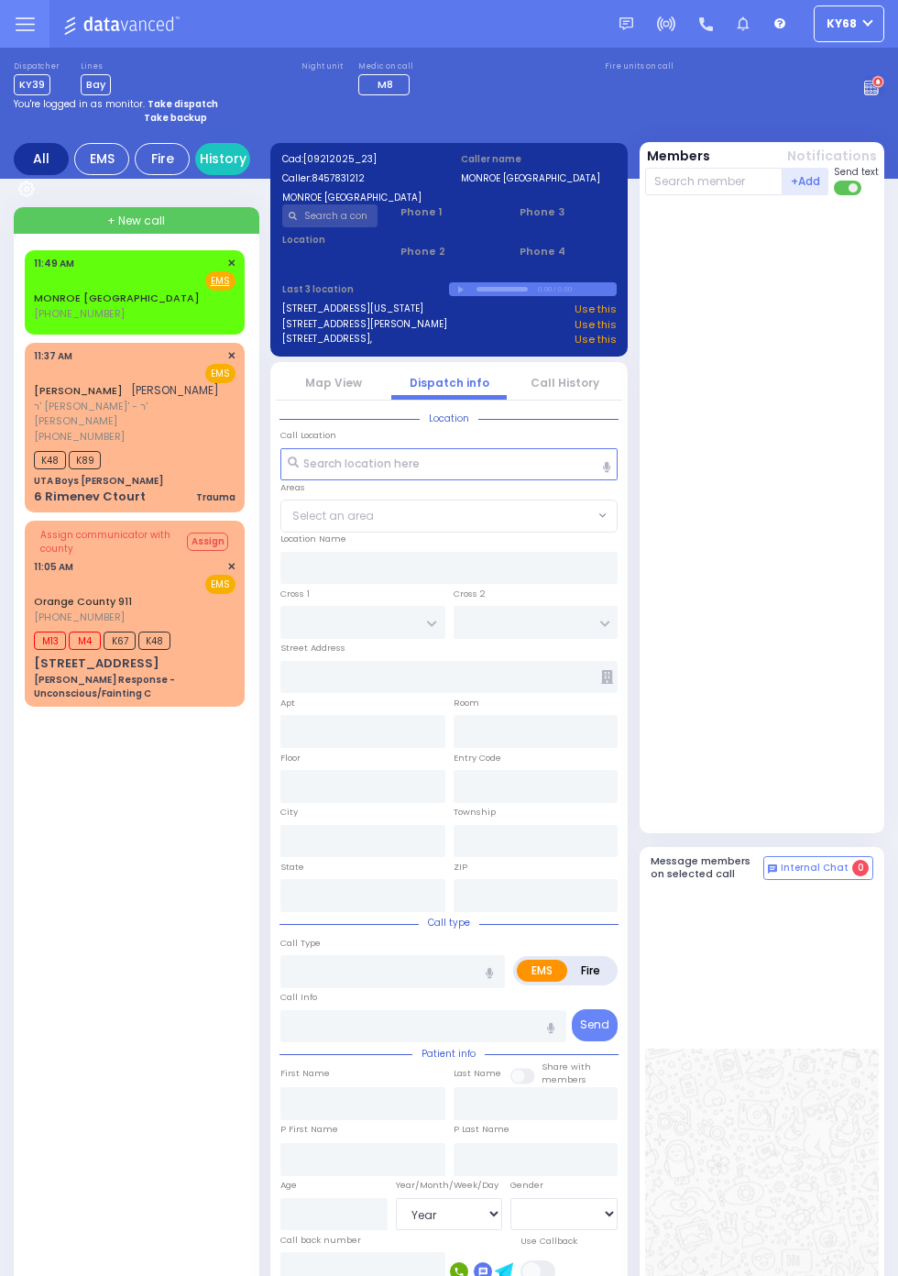
select select
radio input "true"
select select
type input "11:48"
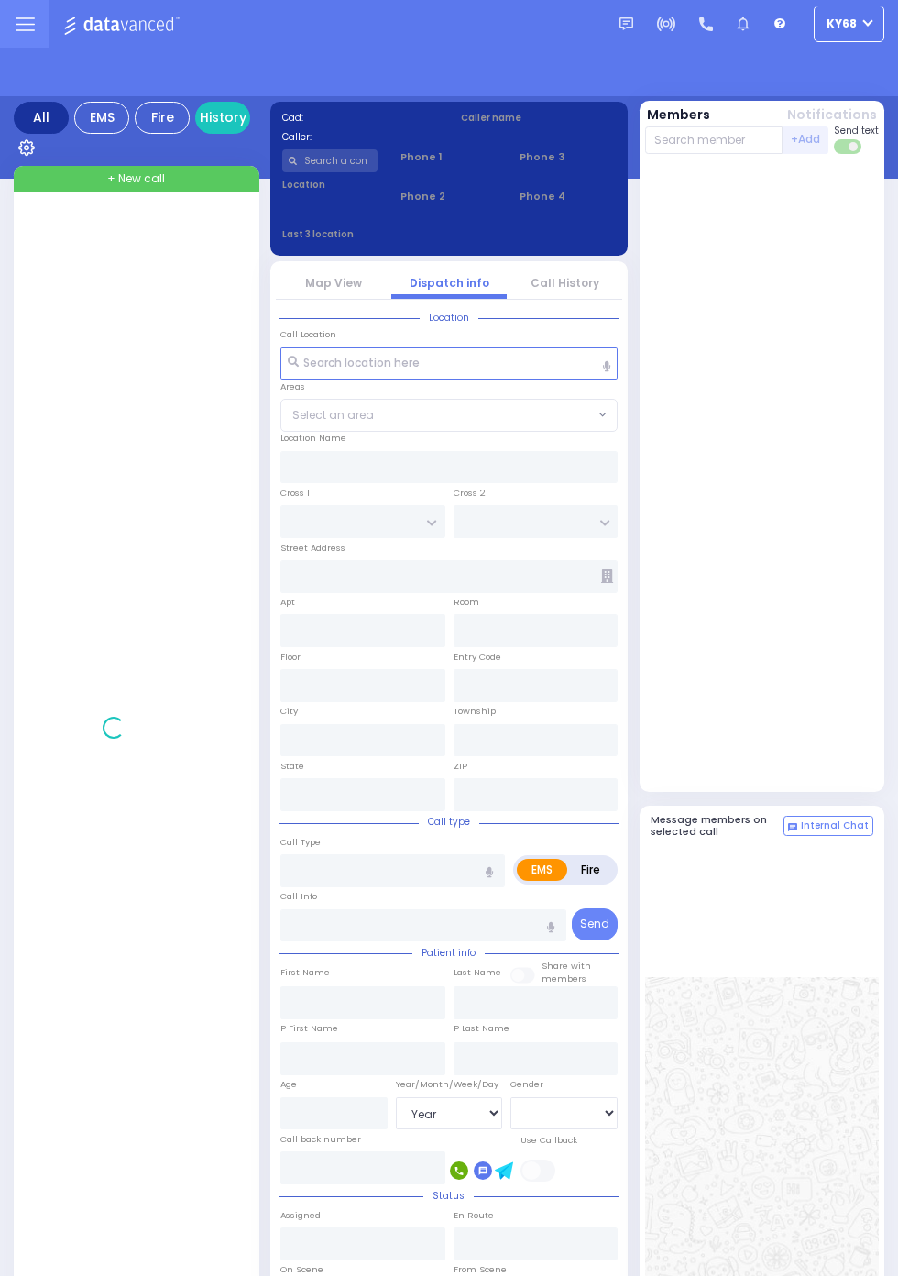
select select "Year"
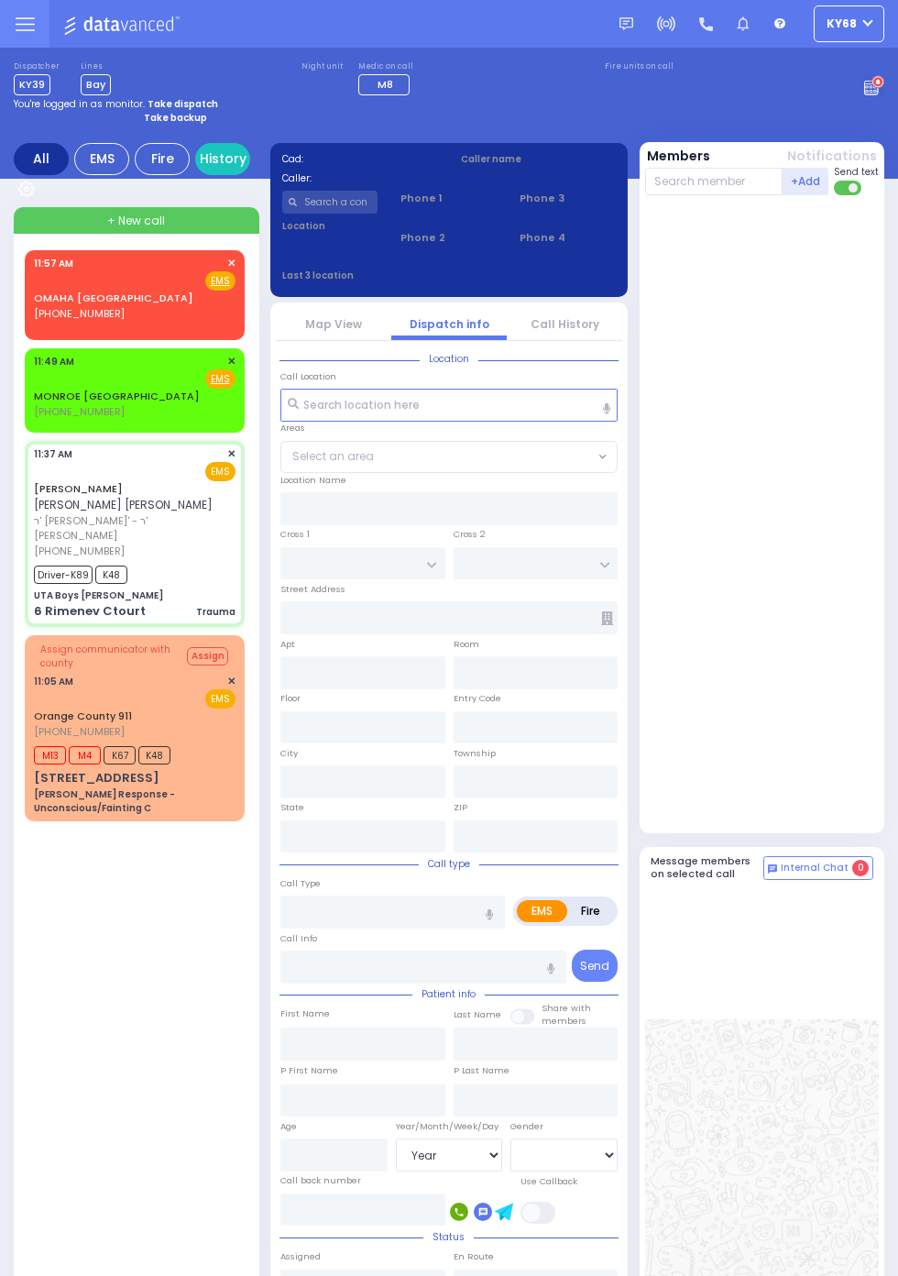
select select
type input "Trauma"
radio input "true"
type input "[PERSON_NAME]"
type input "WEISS"
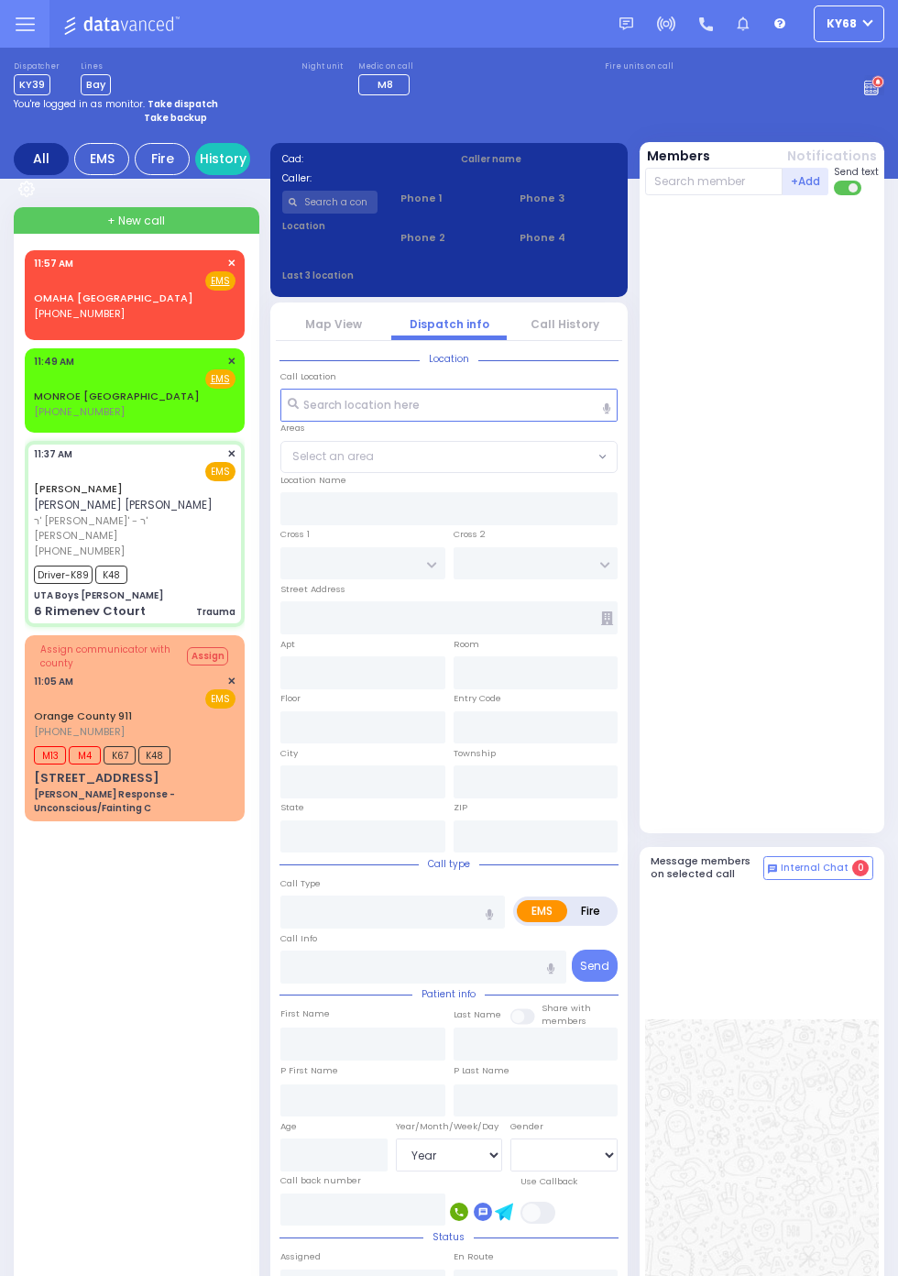
type input "Unknown"
select select "Year"
type input "11:37"
type input "11:39"
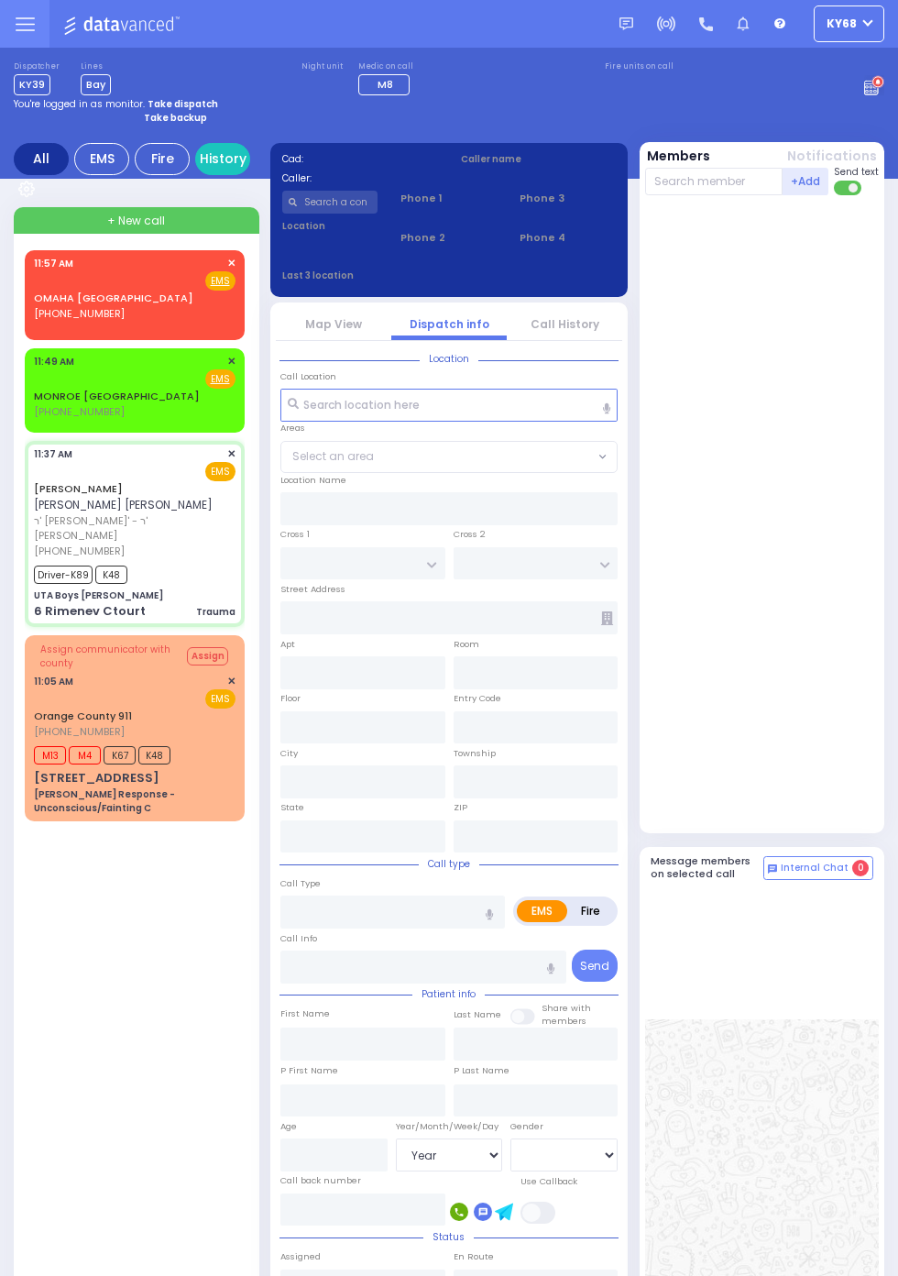
type input "11:41"
type input "11:58"
type input "12:04"
type input "12:07"
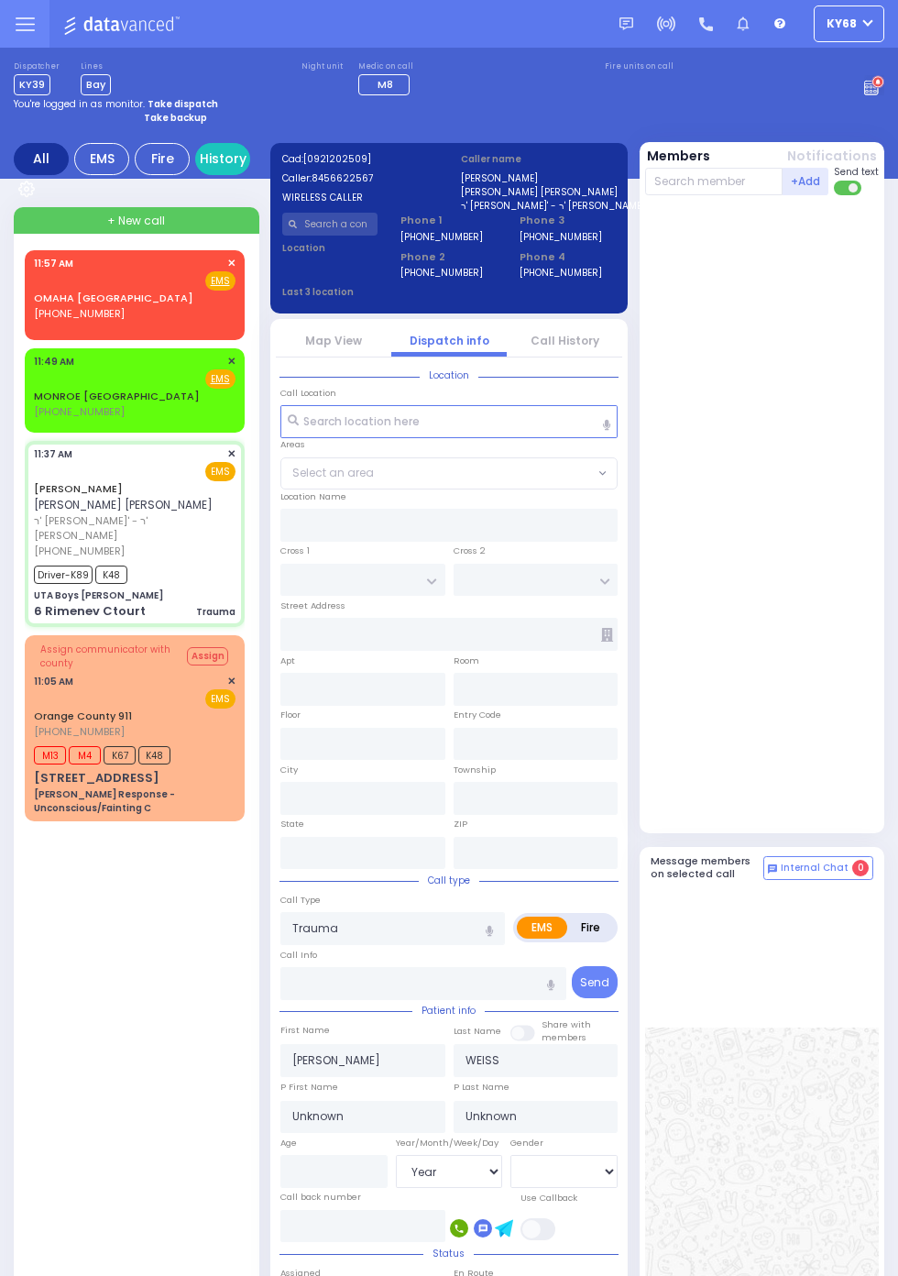
type input "UTA Boys Binyan Weider Polatzek"
type input "QUICKWAY RD"
type input "STROPKOV COURT"
type input "6 Rimenev Ctourt"
type input "Kiryas Joel"
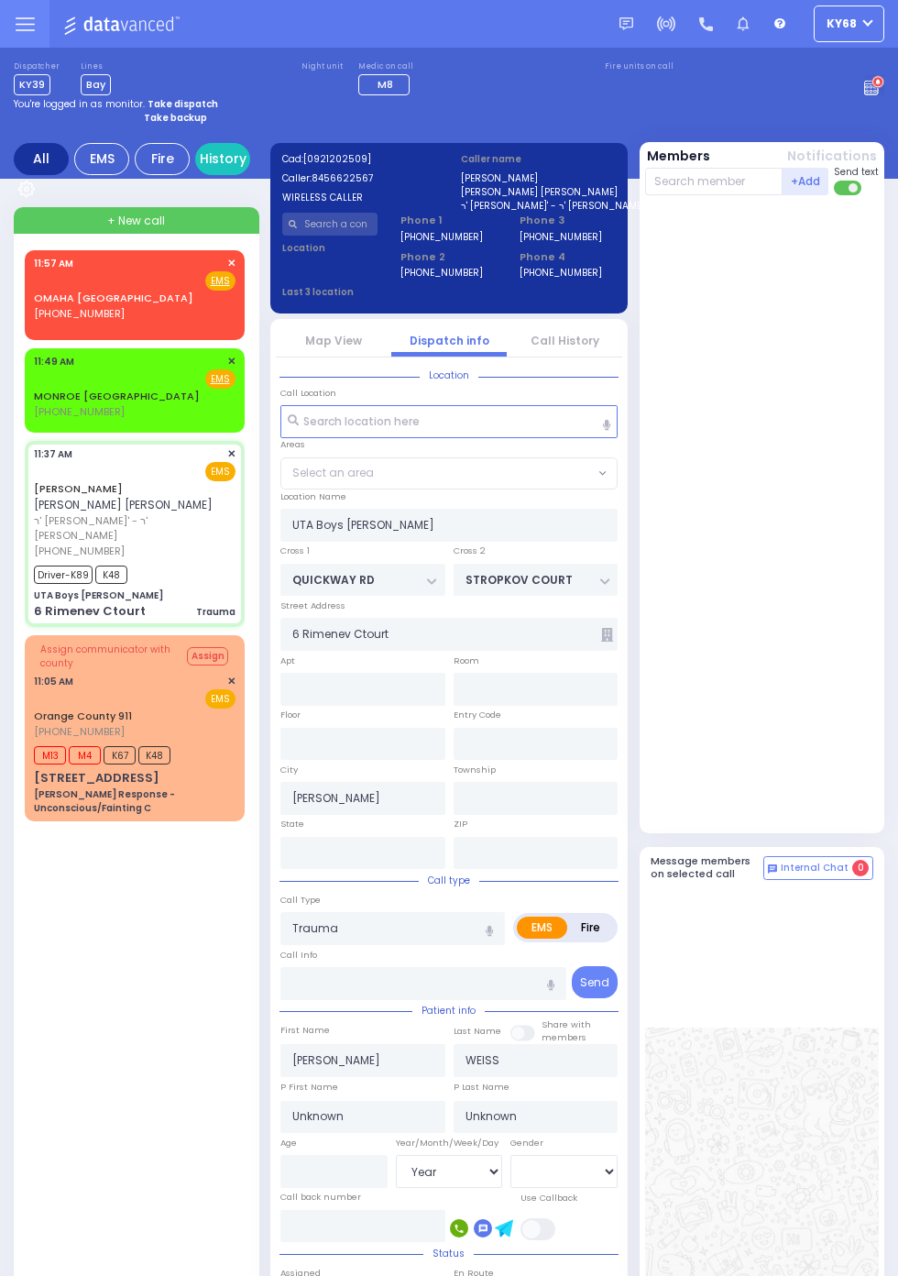
type input "New York"
type input "10950"
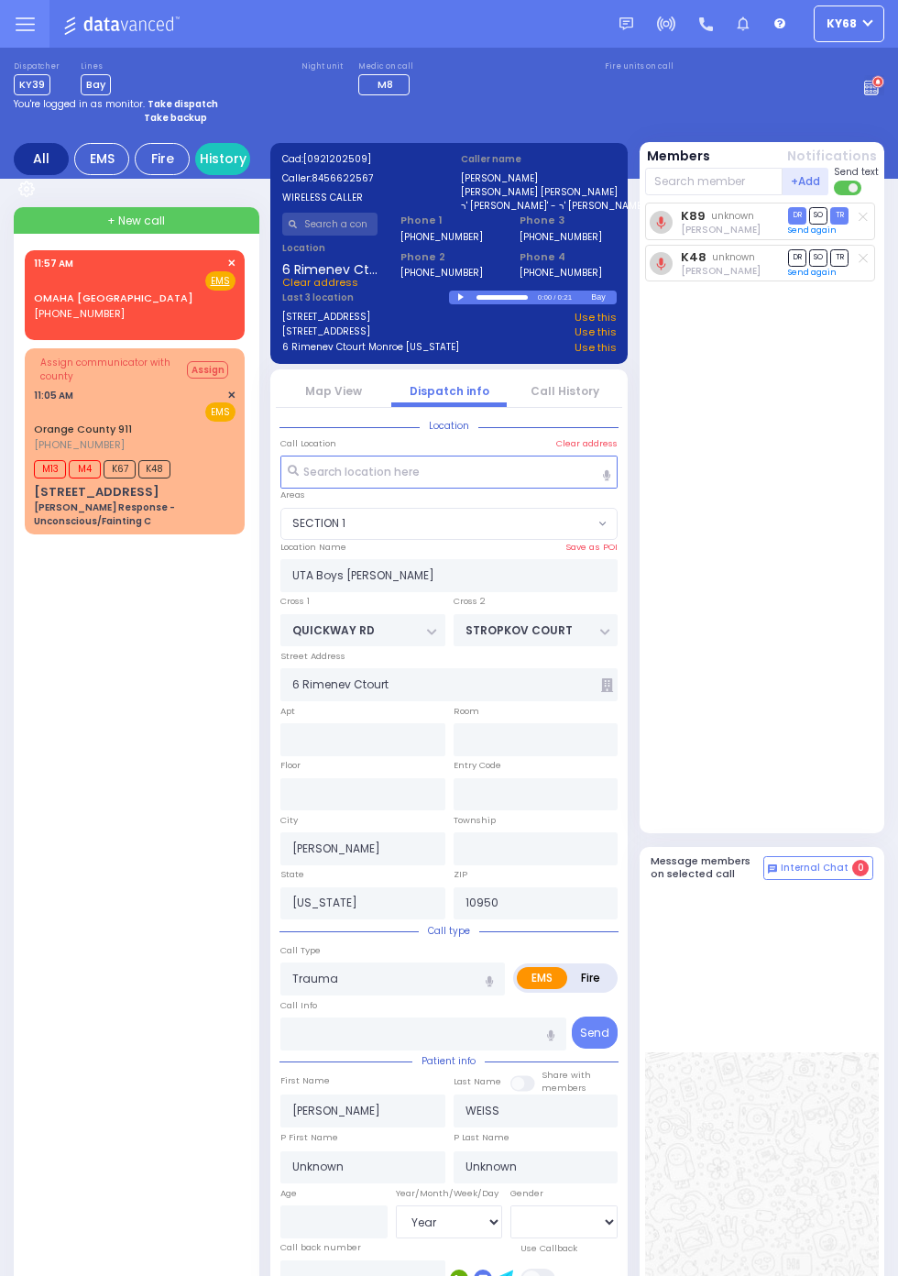
select select "SECTION 1"
radio input "true"
type input "Mayer"
type input "Meemelstein"
type input "10"
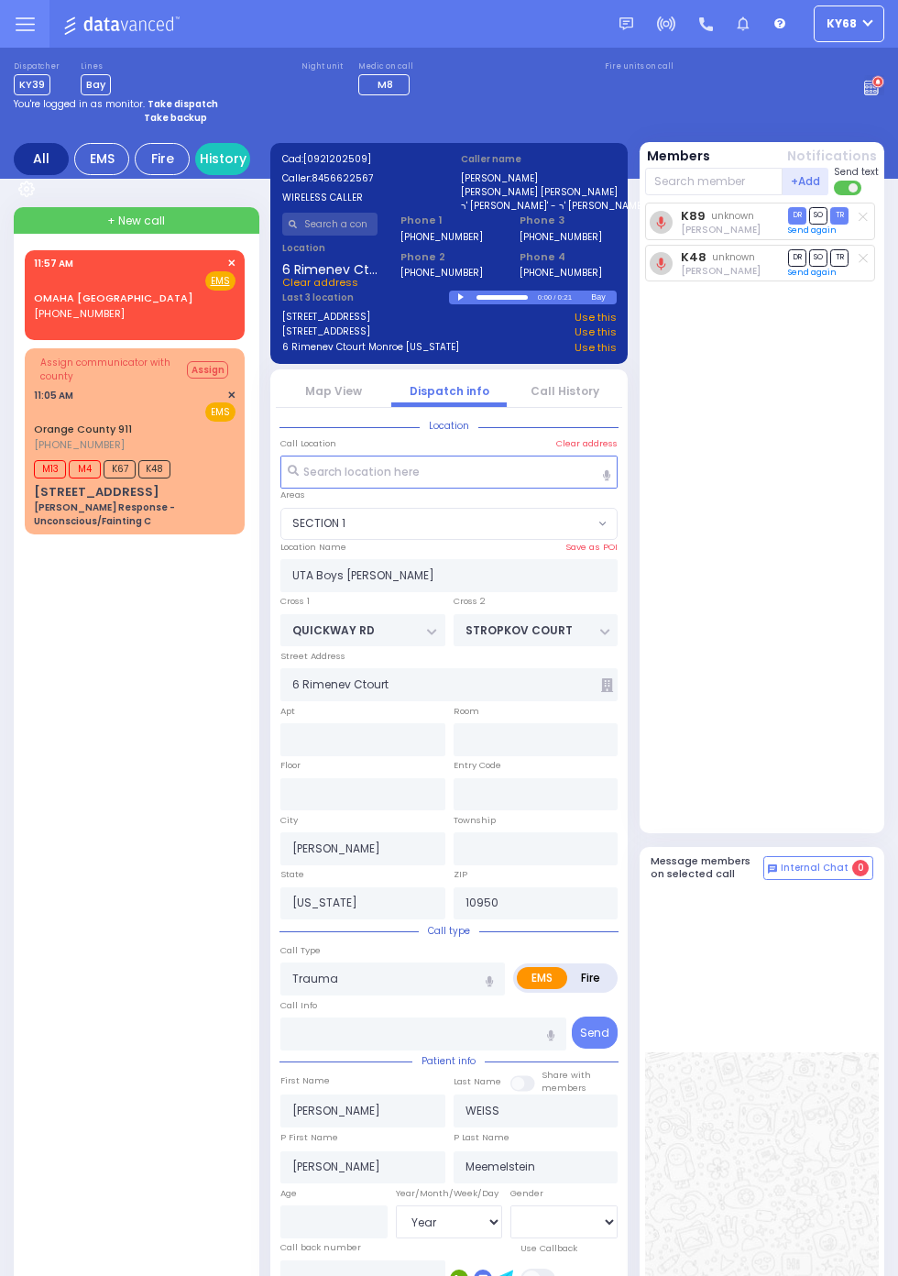
select select "Year"
select select "[DEMOGRAPHIC_DATA]"
click at [343, 224] on input "text" at bounding box center [330, 224] width 96 height 23
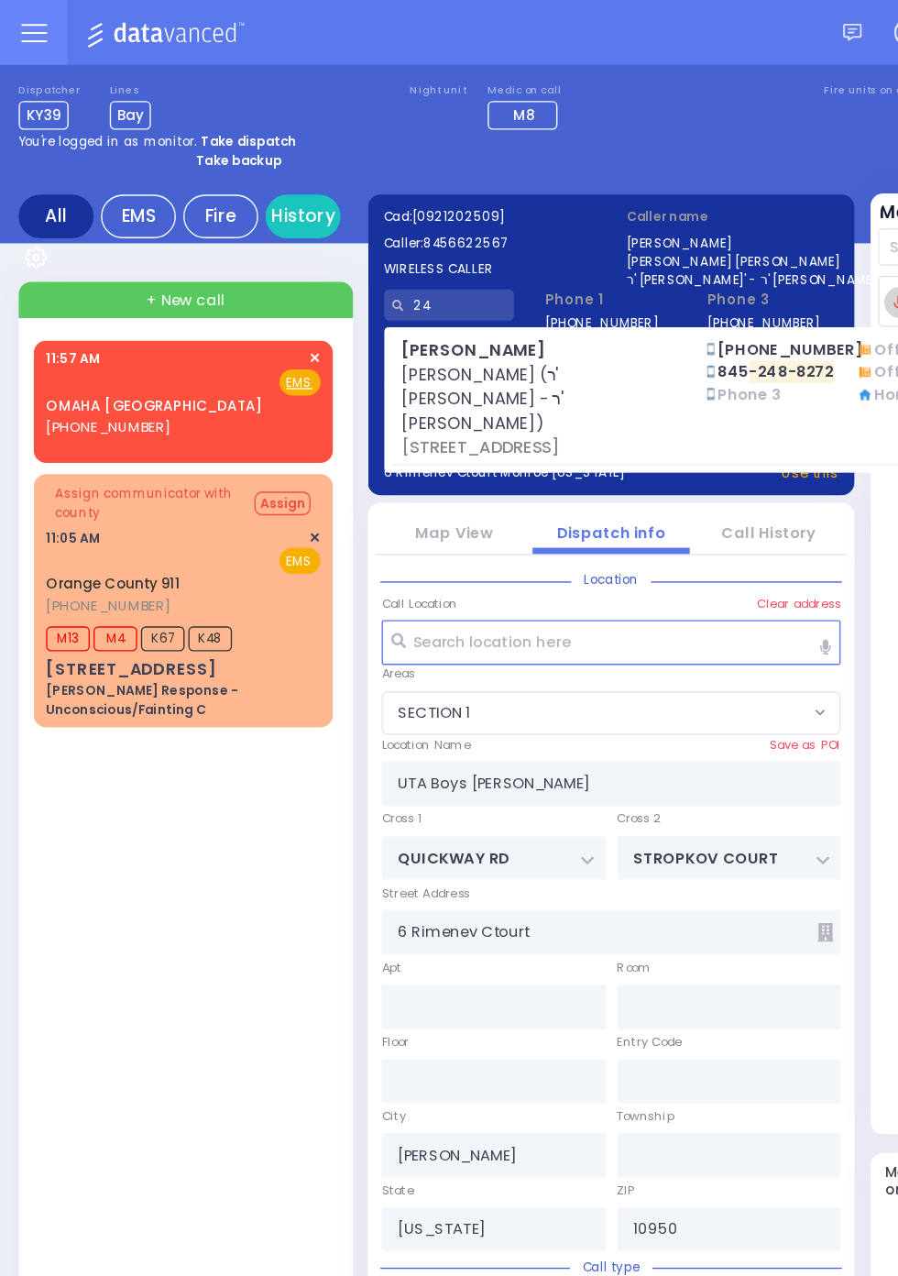
type input "2"
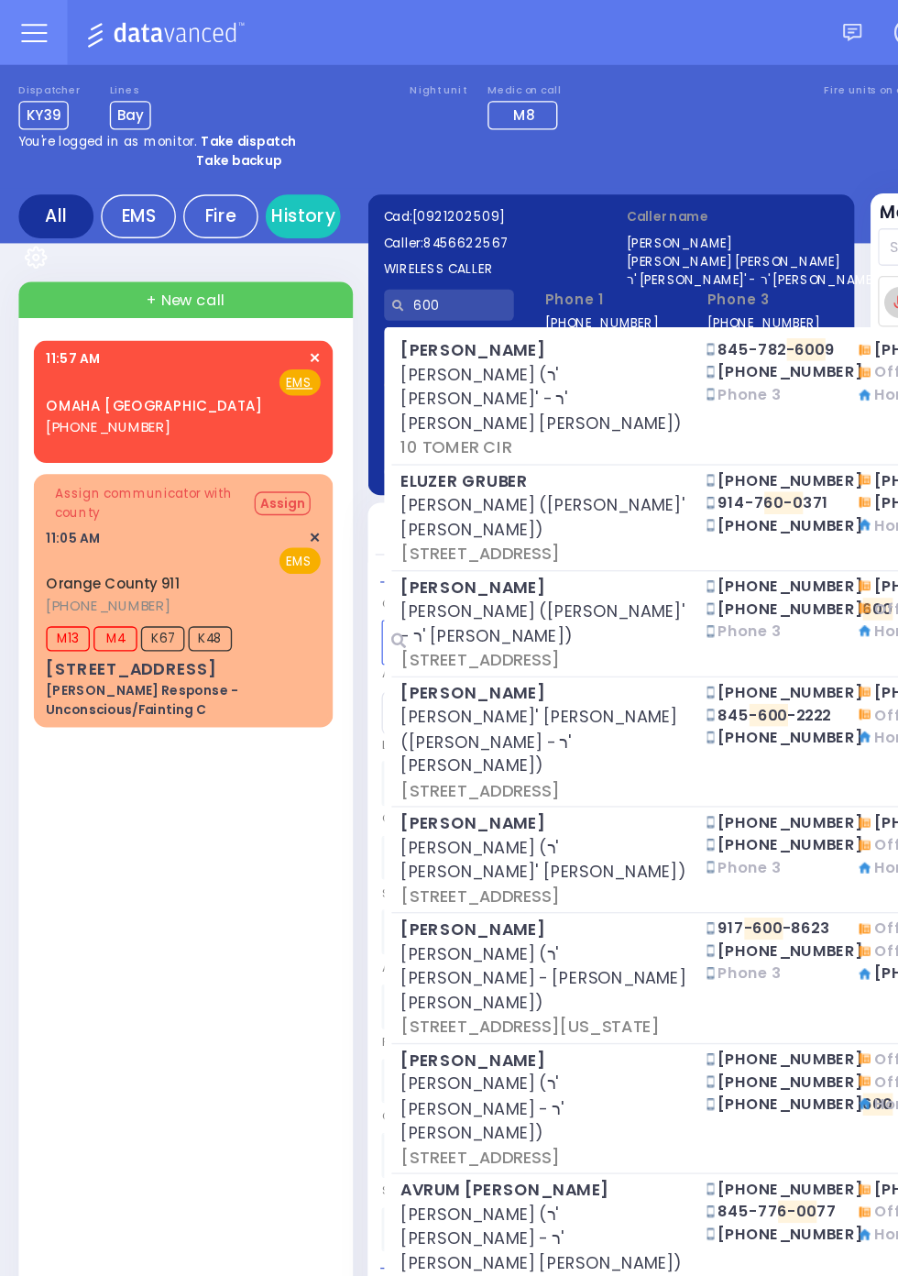
type input "600"
click at [135, 576] on div "OMAHA NE (402) 952-1777 11:57 AM ✕ EMS Assign" at bounding box center [138, 929] width 227 height 1359
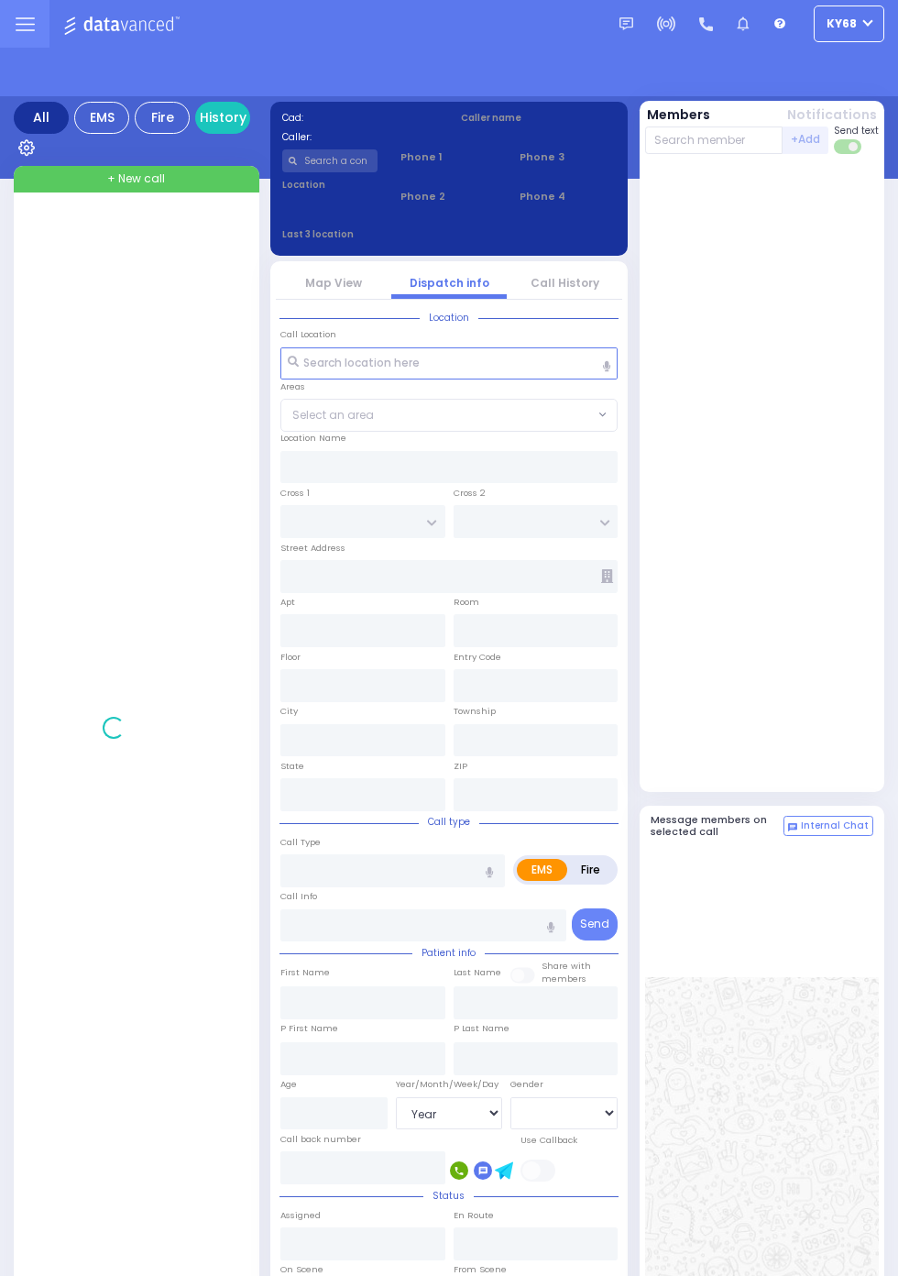
select select "Year"
select select "[DEMOGRAPHIC_DATA]"
